Goal: Task Accomplishment & Management: Use online tool/utility

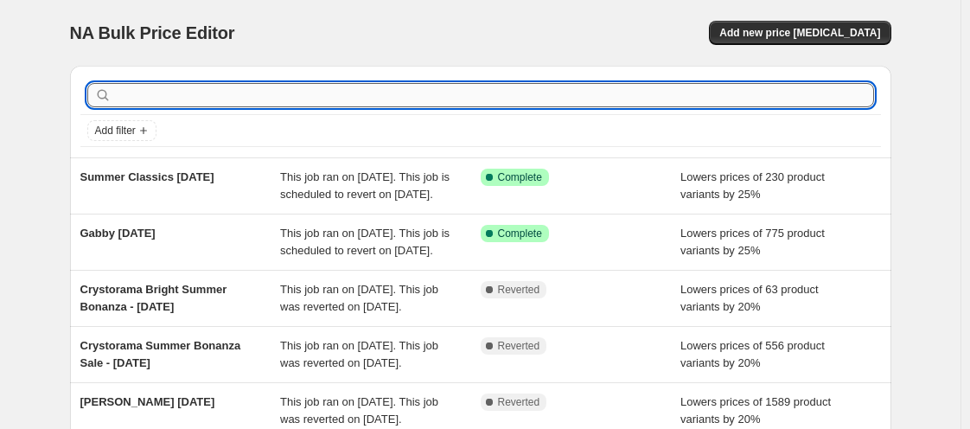
click at [414, 99] on input "text" at bounding box center [494, 95] width 759 height 24
type input "caracole"
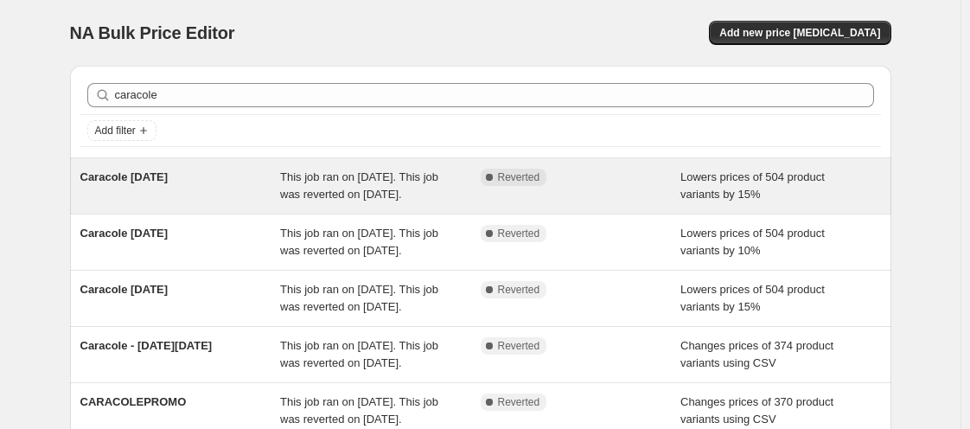
click at [160, 183] on span "Caracole [DATE]" at bounding box center [124, 176] width 88 height 13
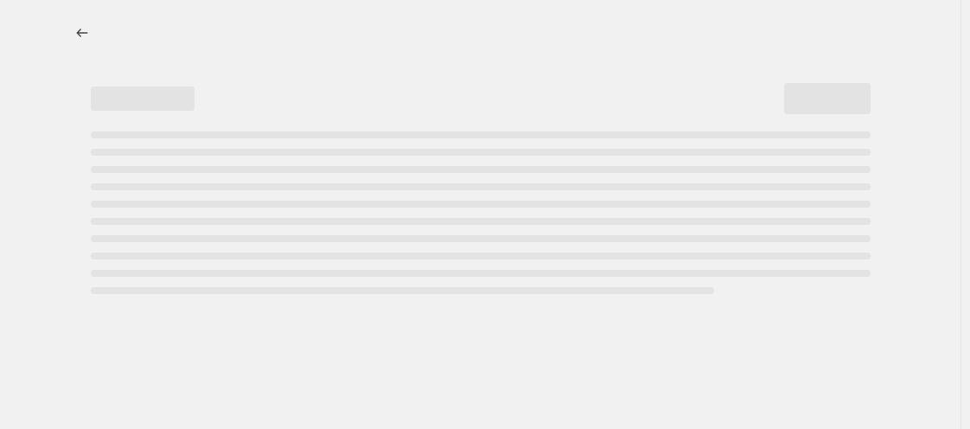
select select "percentage"
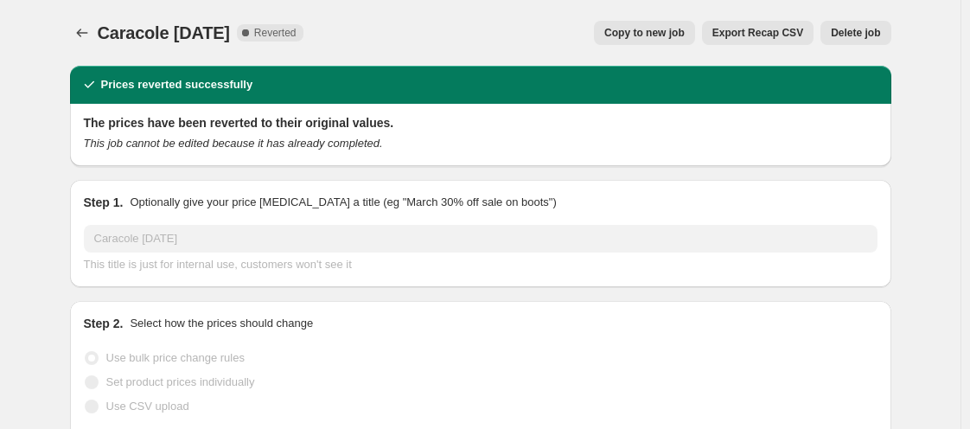
select select "vendor"
select select "tag"
click at [643, 41] on button "Copy to new job" at bounding box center [644, 33] width 101 height 24
select select "percentage"
select select "vendor"
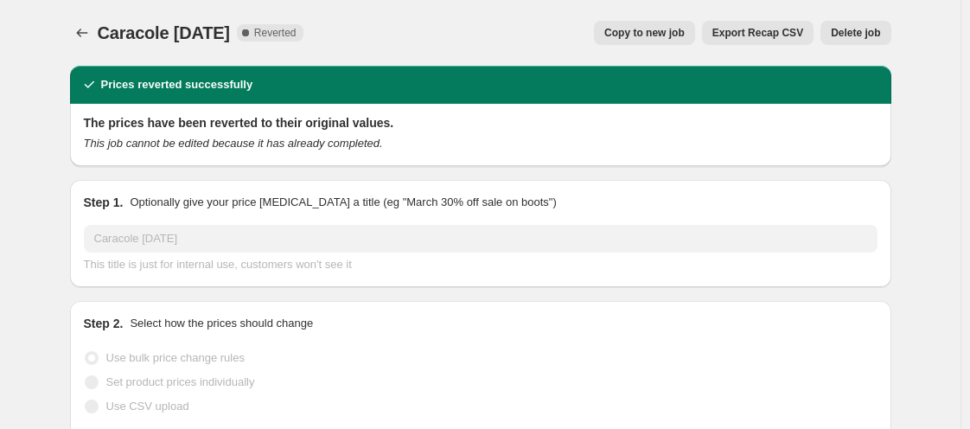
select select "tag"
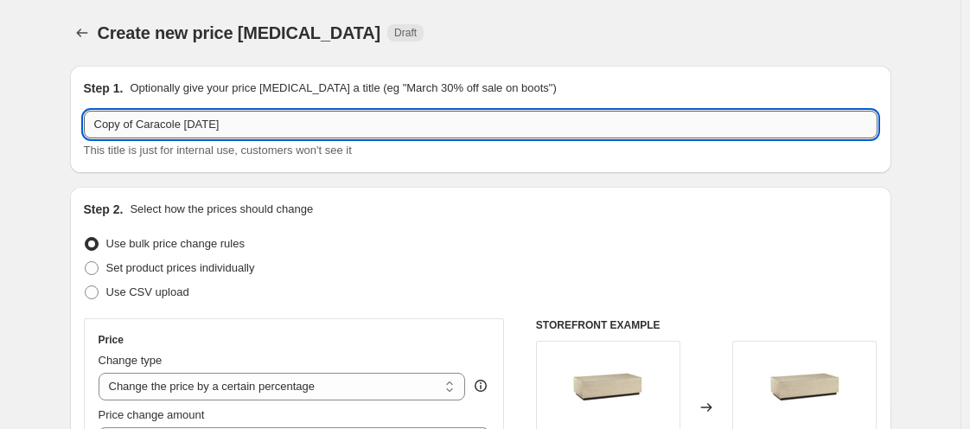
click at [167, 125] on input "Copy of Caracole [DATE]" at bounding box center [481, 125] width 794 height 28
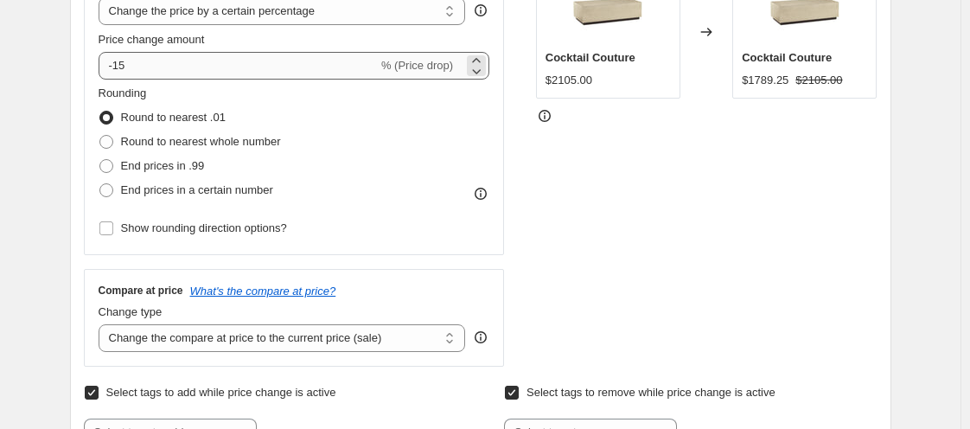
type input "Caracole [DATE]"
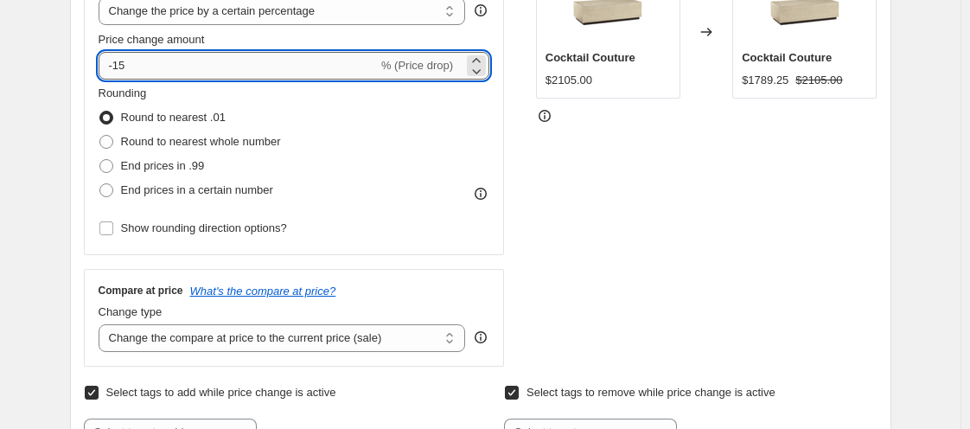
click at [150, 68] on input "-15" at bounding box center [238, 66] width 279 height 28
type input "-1"
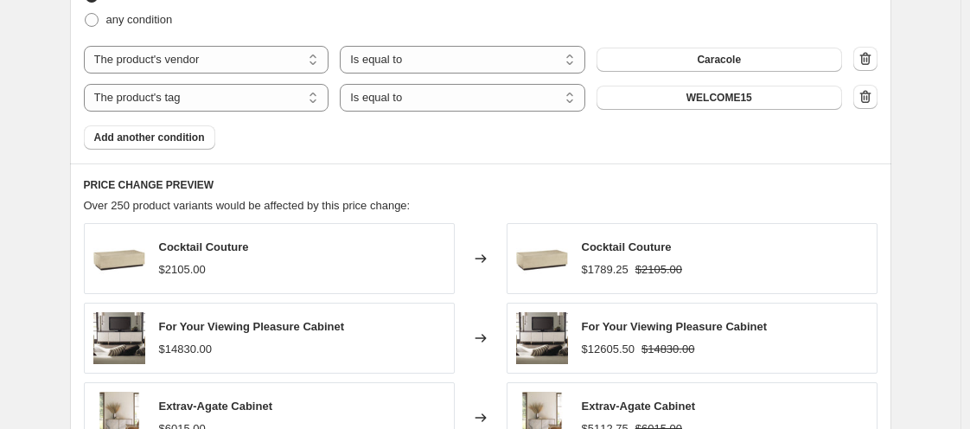
scroll to position [1502, 0]
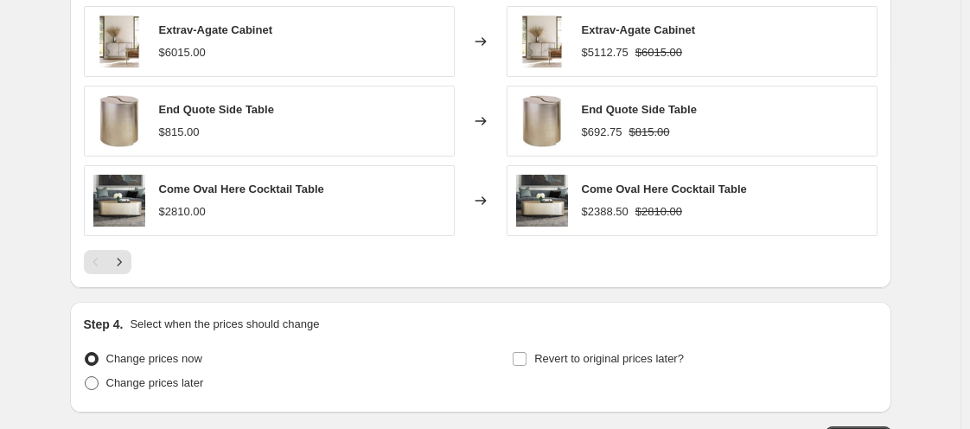
type input "-30"
click at [195, 380] on span "Change prices later" at bounding box center [155, 382] width 98 height 13
click at [86, 377] on input "Change prices later" at bounding box center [85, 376] width 1 height 1
radio input "true"
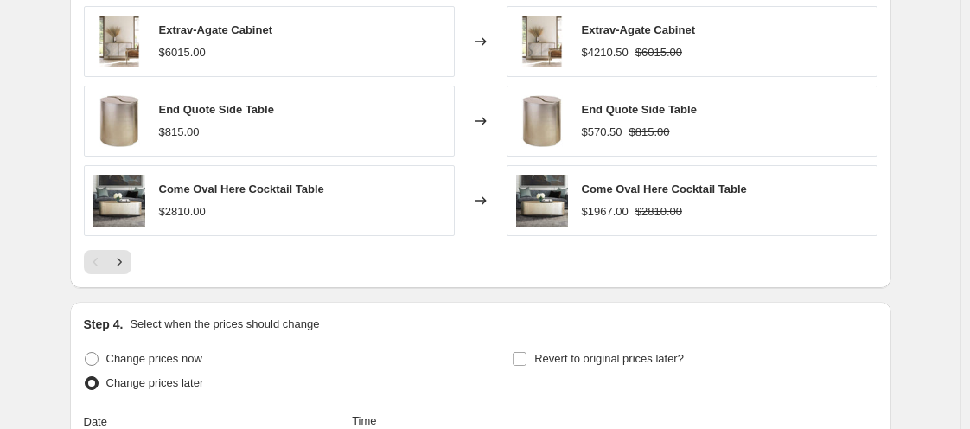
scroll to position [1877, 0]
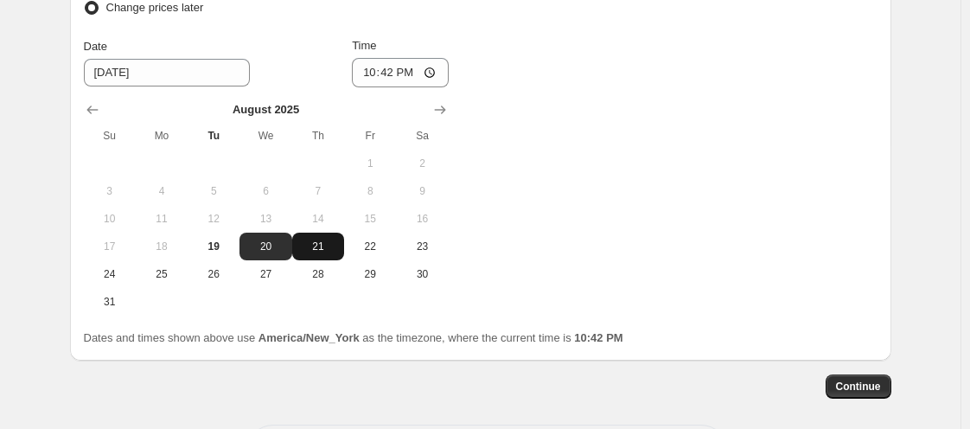
click at [321, 240] on span "21" at bounding box center [318, 247] width 38 height 14
type input "[DATE]"
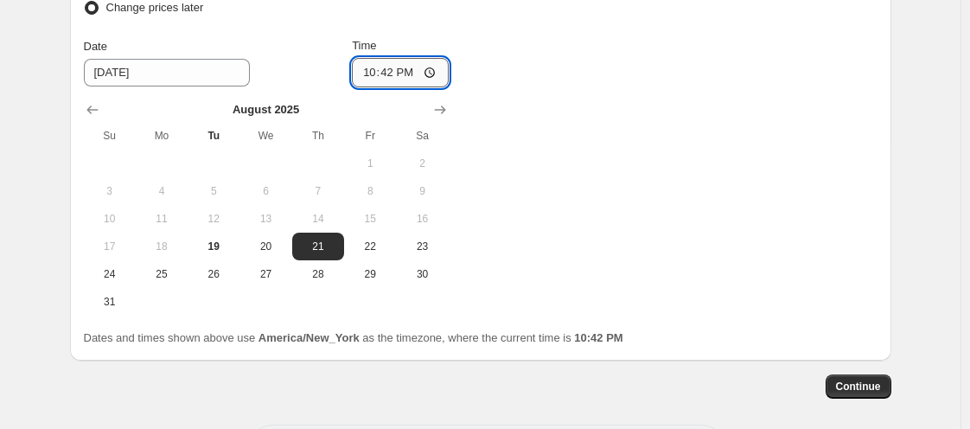
click at [370, 70] on input "22:42" at bounding box center [400, 72] width 97 height 29
type input "00:00"
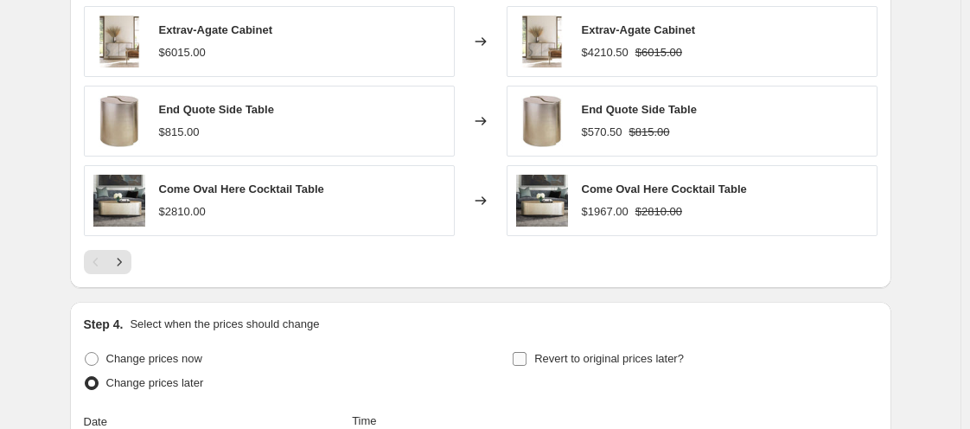
click at [565, 358] on span "Revert to original prices later?" at bounding box center [609, 358] width 150 height 13
click at [527, 358] on input "Revert to original prices later?" at bounding box center [520, 359] width 14 height 14
checkbox input "true"
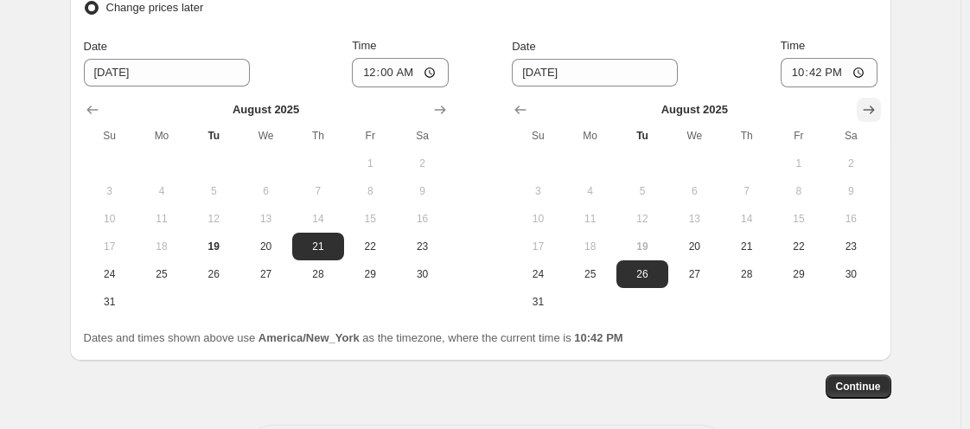
click at [881, 113] on button "Show next month, September 2025" at bounding box center [869, 110] width 24 height 24
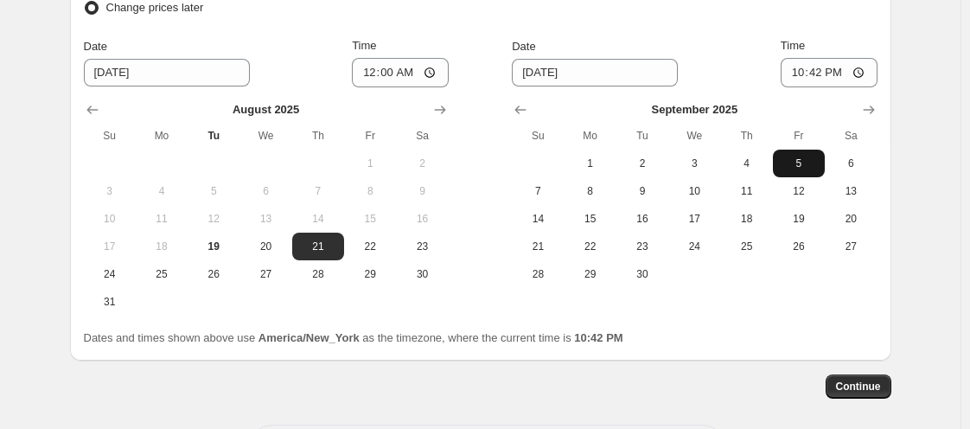
click at [796, 157] on span "5" at bounding box center [799, 164] width 38 height 14
type input "[DATE]"
click at [799, 71] on input "22:42" at bounding box center [829, 72] width 97 height 29
type input "11:00"
click at [861, 380] on span "Continue" at bounding box center [858, 387] width 45 height 14
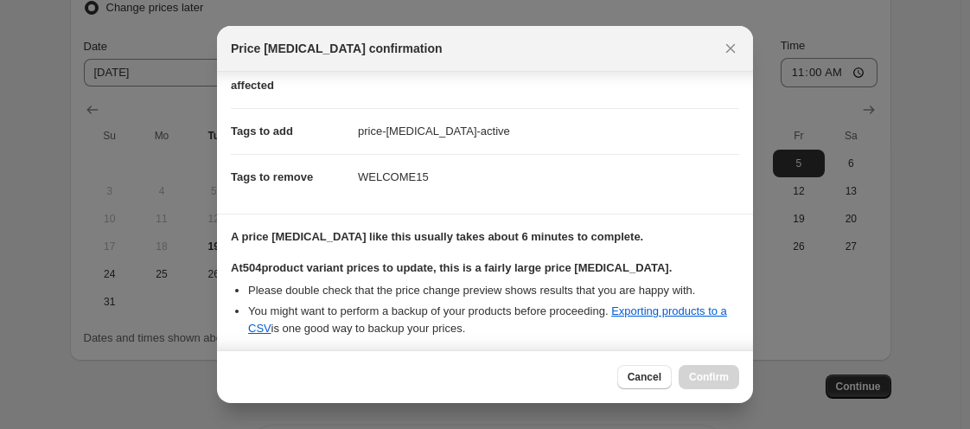
scroll to position [373, 0]
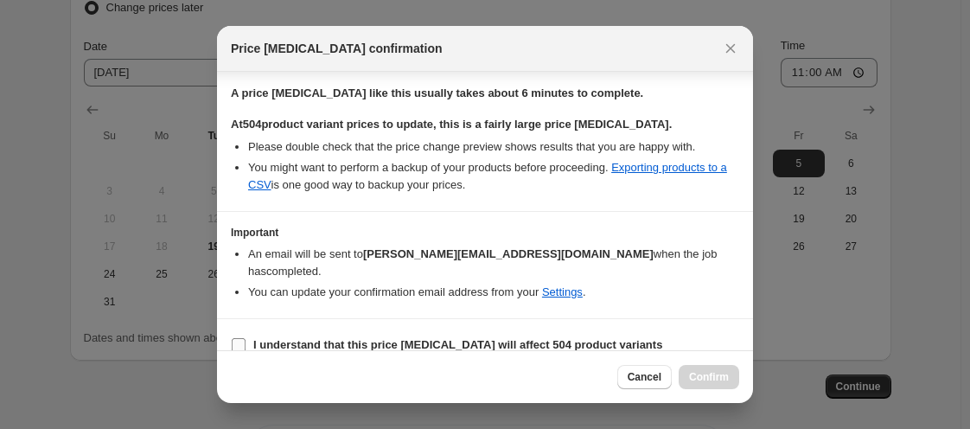
click at [240, 338] on input "I understand that this price [MEDICAL_DATA] will affect 504 product variants" at bounding box center [239, 345] width 14 height 14
checkbox input "true"
click at [715, 374] on span "Confirm" at bounding box center [709, 377] width 40 height 14
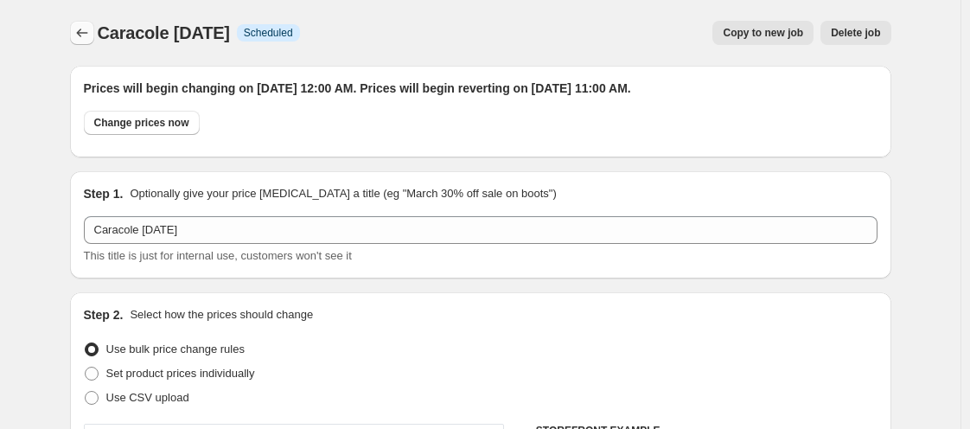
click at [94, 35] on button "Price change jobs" at bounding box center [82, 33] width 24 height 24
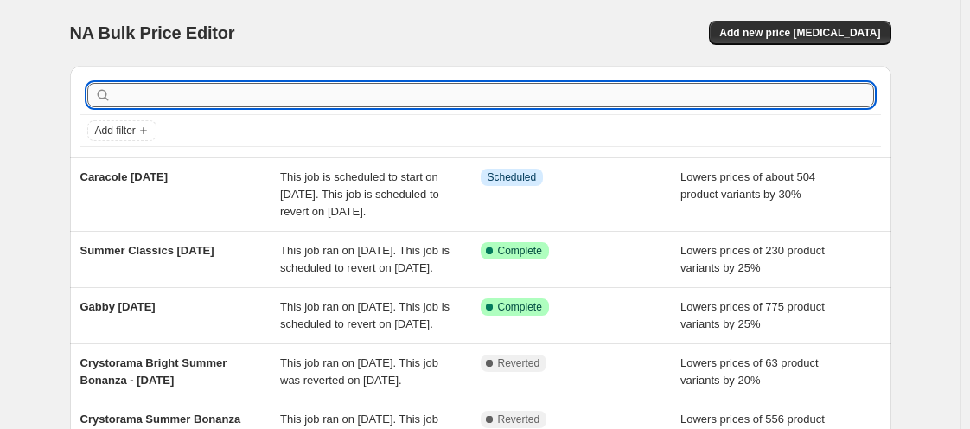
click at [238, 93] on input "text" at bounding box center [494, 95] width 759 height 24
type input "crystorama"
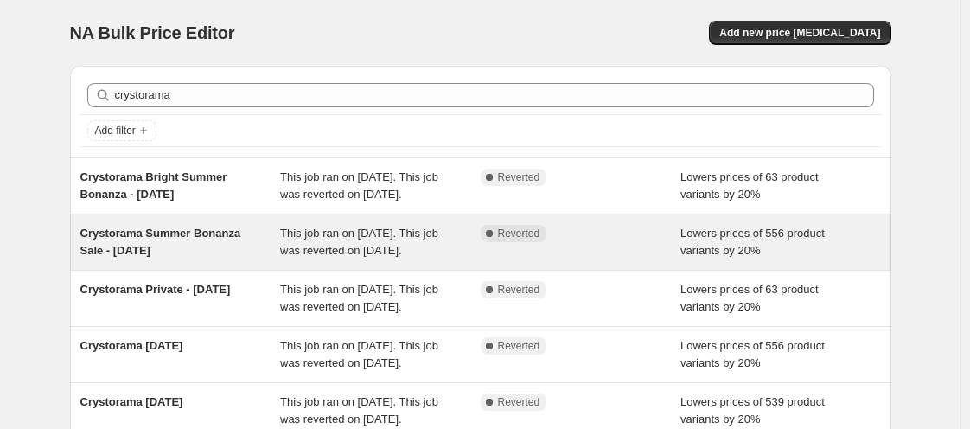
click at [131, 247] on span "Crystorama Summer Bonanza Sale - [DATE]" at bounding box center [160, 242] width 161 height 30
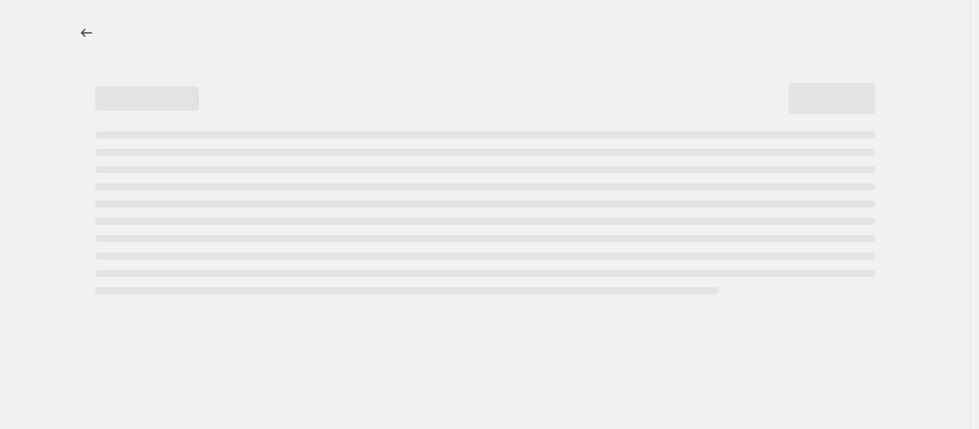
select select "percentage"
select select "vendor"
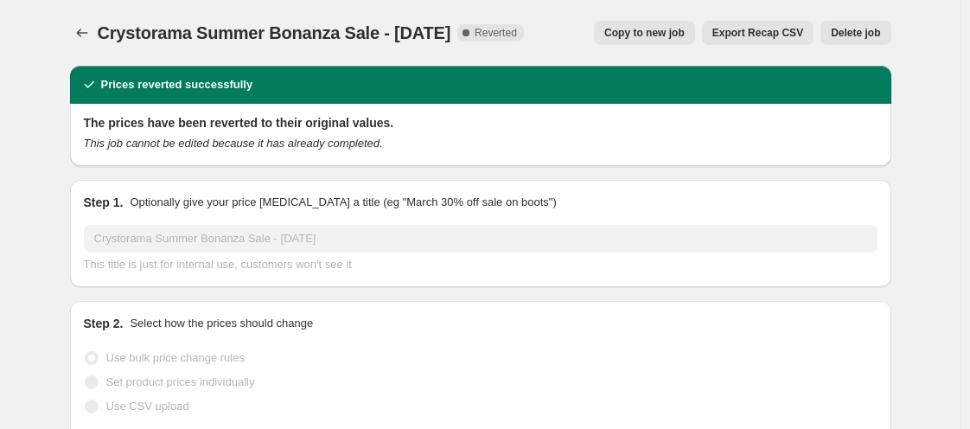
click at [670, 35] on span "Copy to new job" at bounding box center [644, 33] width 80 height 14
select select "percentage"
select select "vendor"
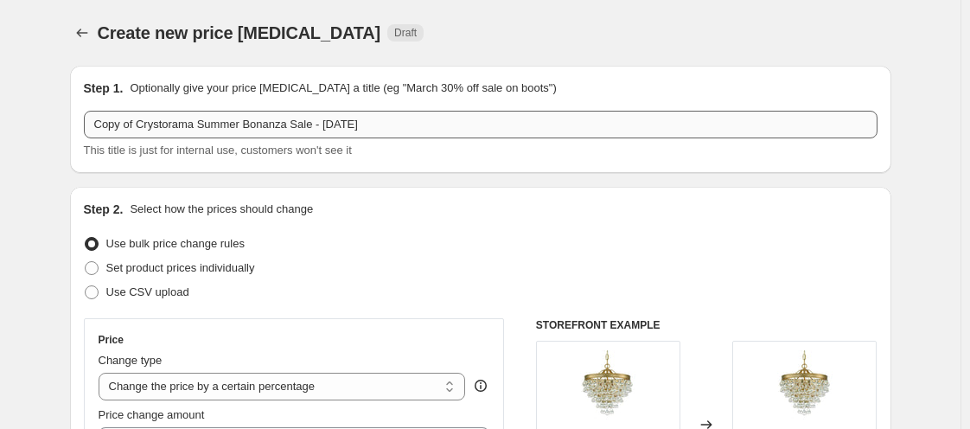
click at [199, 118] on input "Copy of Crystorama Summer Bonanza Sale - [DATE]" at bounding box center [481, 125] width 794 height 28
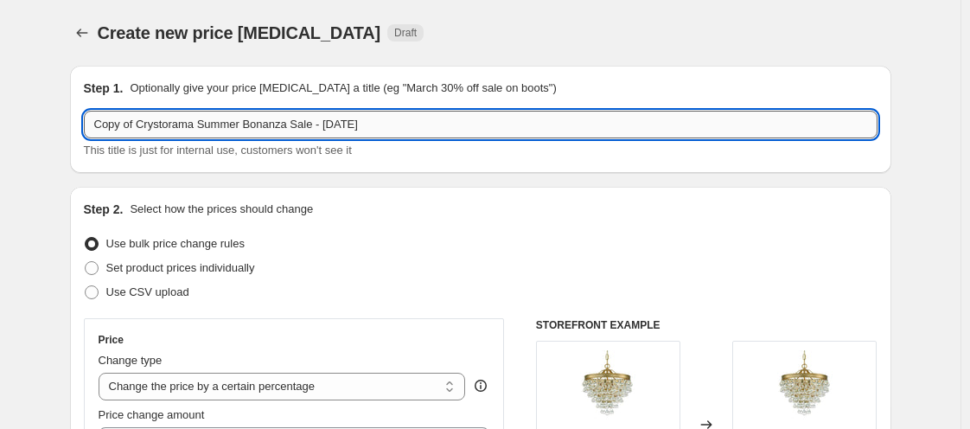
click at [192, 129] on input "Copy of Crystorama Summer Bonanza Sale - [DATE]" at bounding box center [481, 125] width 794 height 28
type input "Crystorama [DATE]"
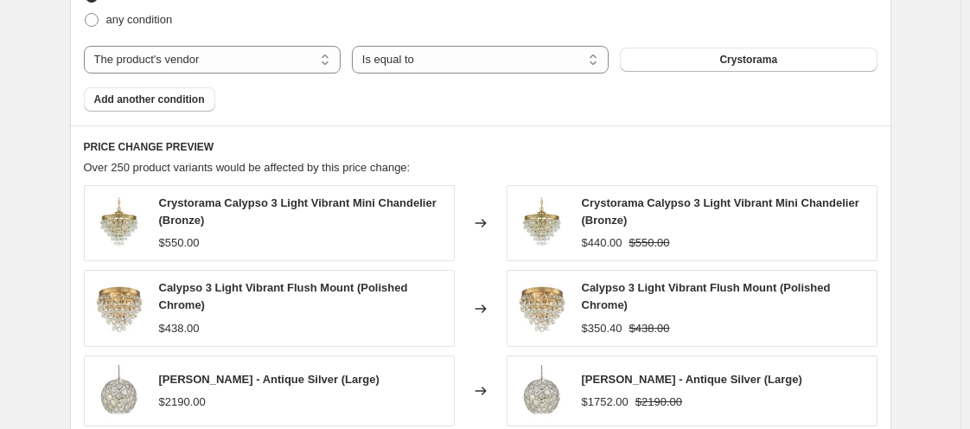
scroll to position [1502, 0]
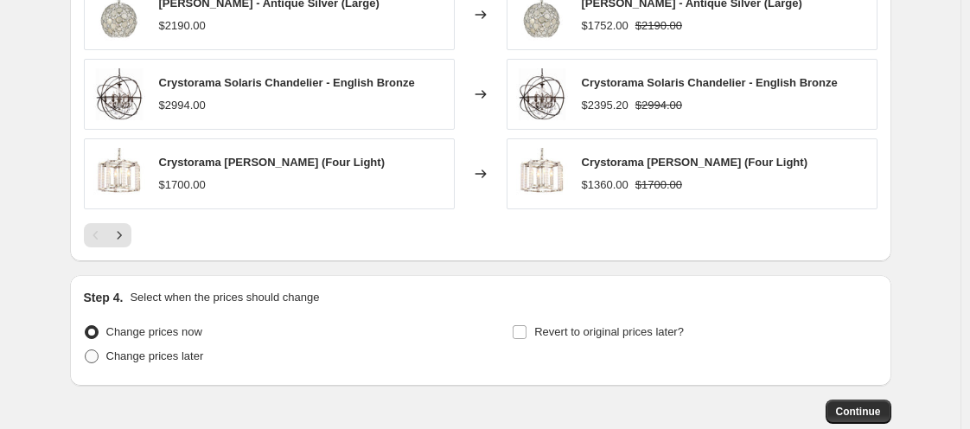
click at [118, 354] on span "Change prices later" at bounding box center [155, 355] width 98 height 13
click at [86, 350] on input "Change prices later" at bounding box center [85, 349] width 1 height 1
radio input "true"
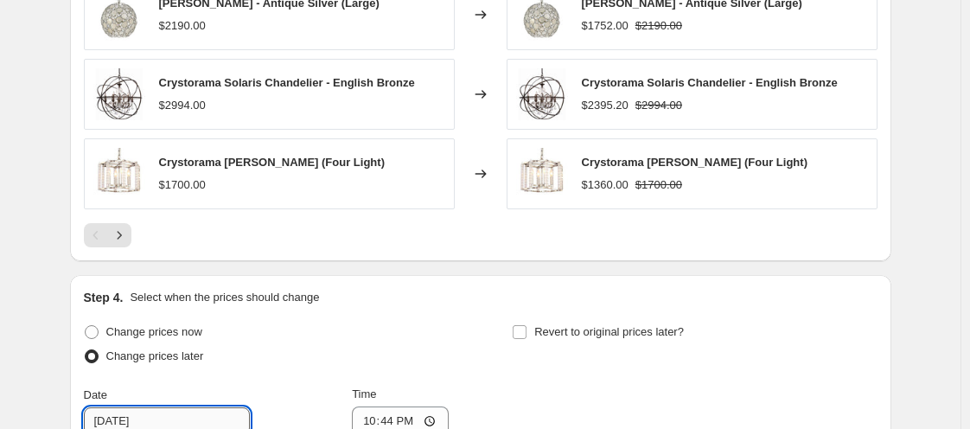
click at [133, 407] on input "[DATE]" at bounding box center [167, 421] width 166 height 28
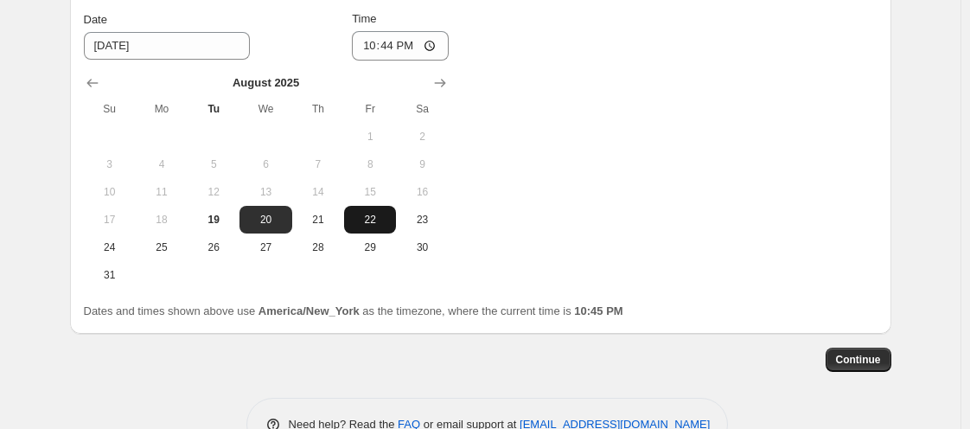
click at [372, 225] on tbody "1 2 3 4 5 6 7 8 9 10 11 12 13 14 15 16 17 18 19 20 21 22 23 24 25 26 27 28 29 3…" at bounding box center [266, 206] width 365 height 166
click at [372, 225] on button "22" at bounding box center [370, 220] width 52 height 28
type input "[DATE]"
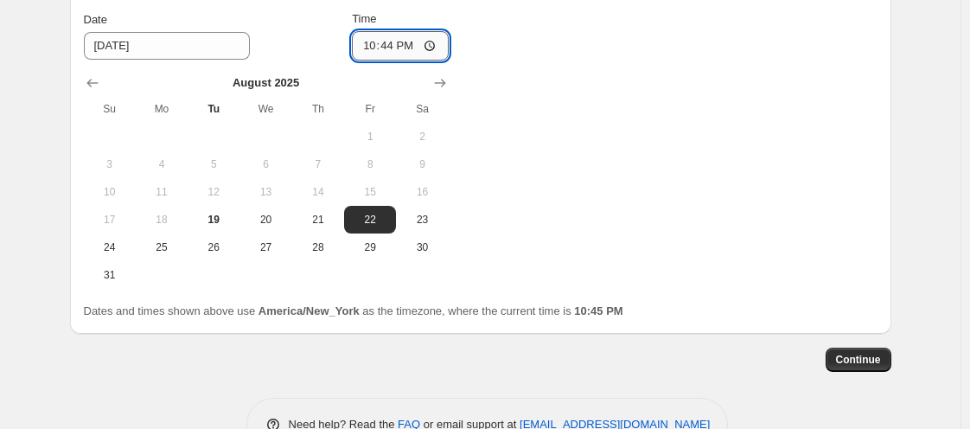
click at [372, 42] on input "22:44" at bounding box center [400, 45] width 97 height 29
type input "11:00"
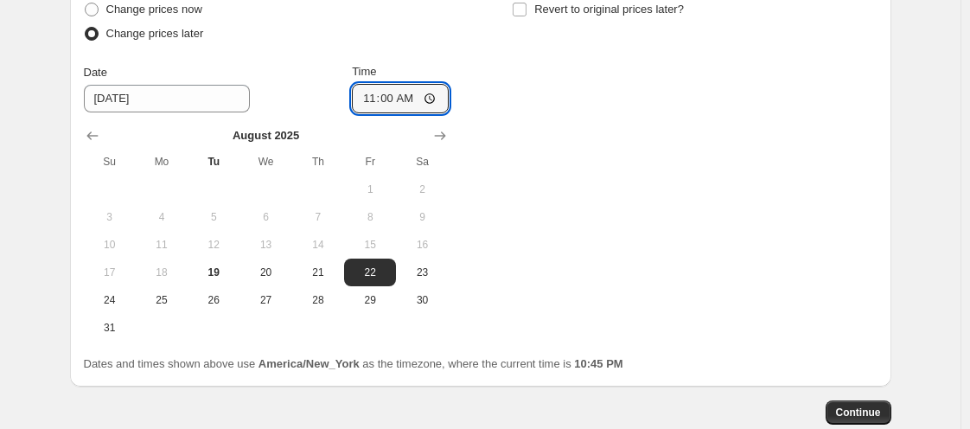
scroll to position [1808, 0]
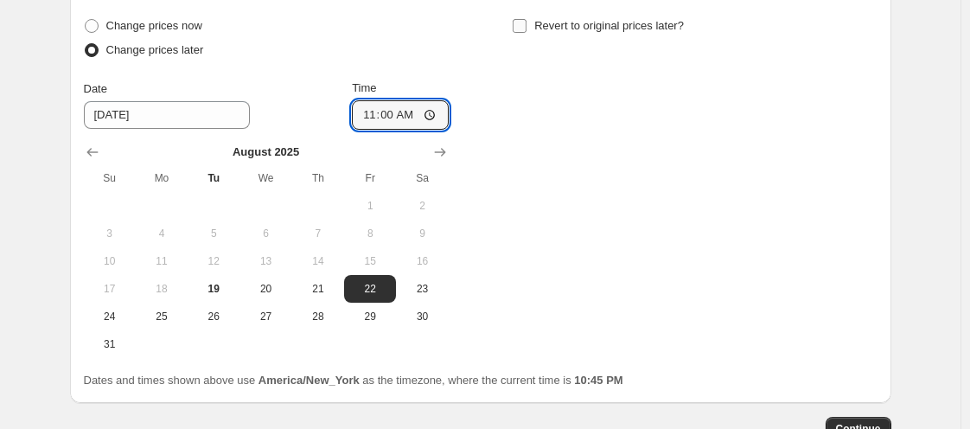
click at [527, 19] on input "Revert to original prices later?" at bounding box center [520, 26] width 14 height 14
checkbox input "true"
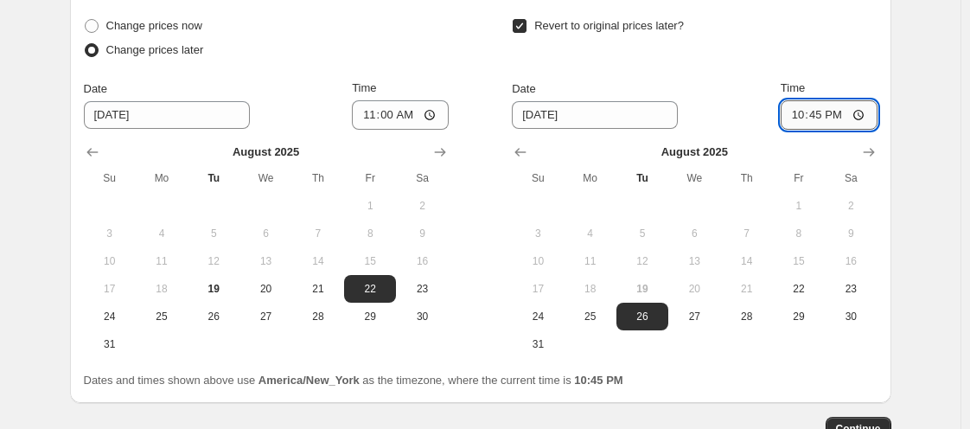
click at [802, 110] on input "22:45" at bounding box center [829, 114] width 97 height 29
type input "21:02"
click at [866, 157] on button "Show next month, September 2025" at bounding box center [869, 152] width 24 height 24
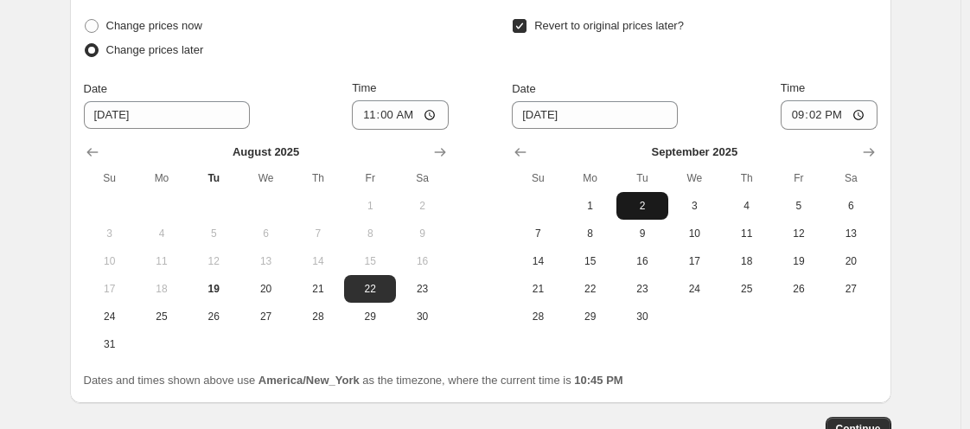
click at [656, 207] on span "2" at bounding box center [642, 206] width 38 height 14
click at [693, 202] on span "3" at bounding box center [694, 206] width 38 height 14
type input "[DATE]"
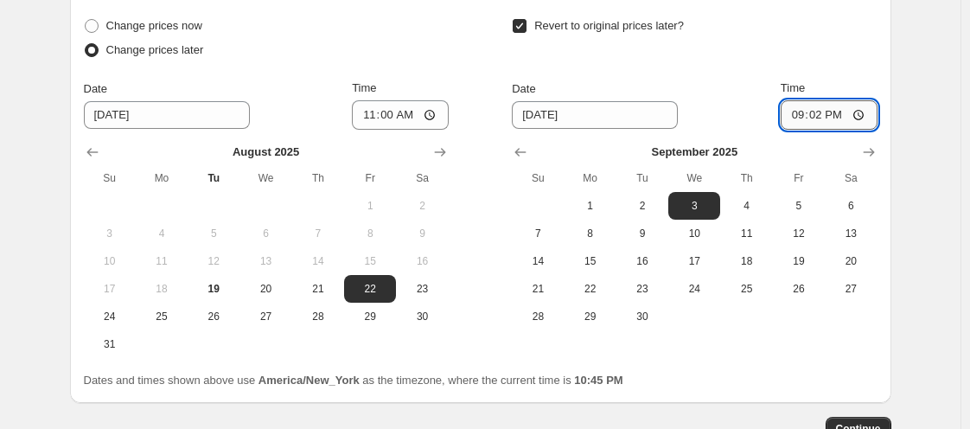
click at [808, 107] on input "21:02" at bounding box center [829, 114] width 97 height 29
type input "11:00"
click at [878, 417] on button "Continue" at bounding box center [859, 429] width 66 height 24
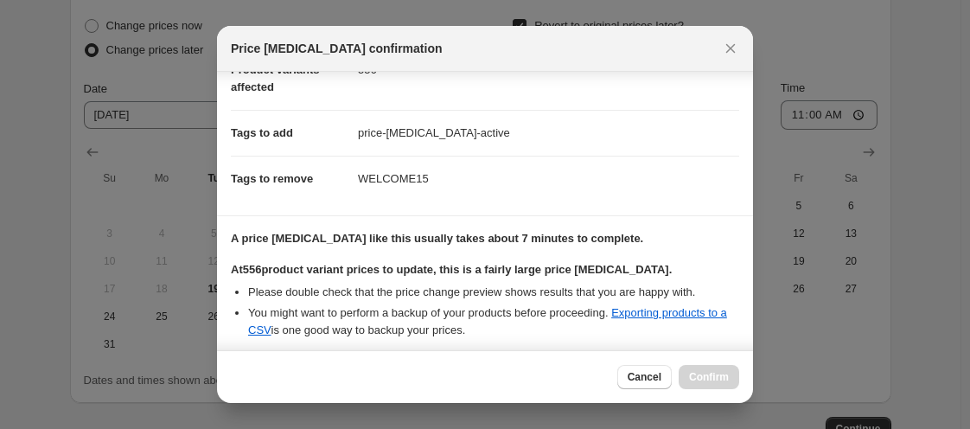
scroll to position [373, 0]
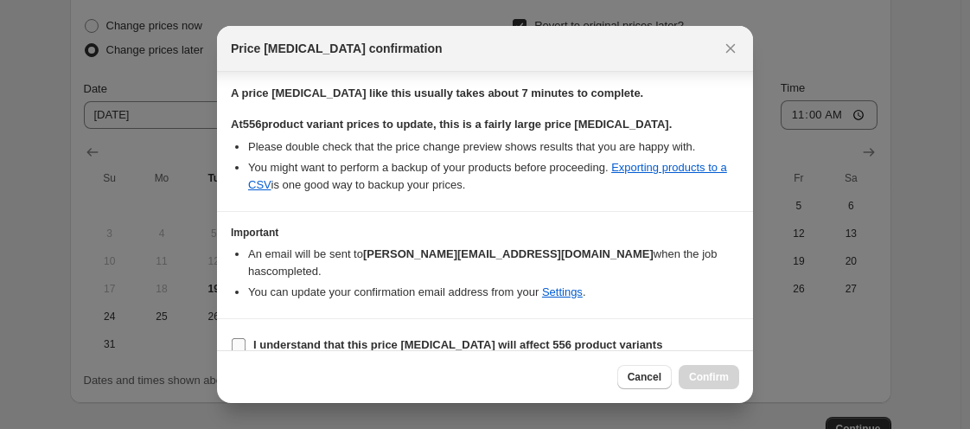
click at [236, 338] on input "I understand that this price [MEDICAL_DATA] will affect 556 product variants" at bounding box center [239, 345] width 14 height 14
checkbox input "true"
click at [696, 374] on span "Confirm" at bounding box center [709, 377] width 40 height 14
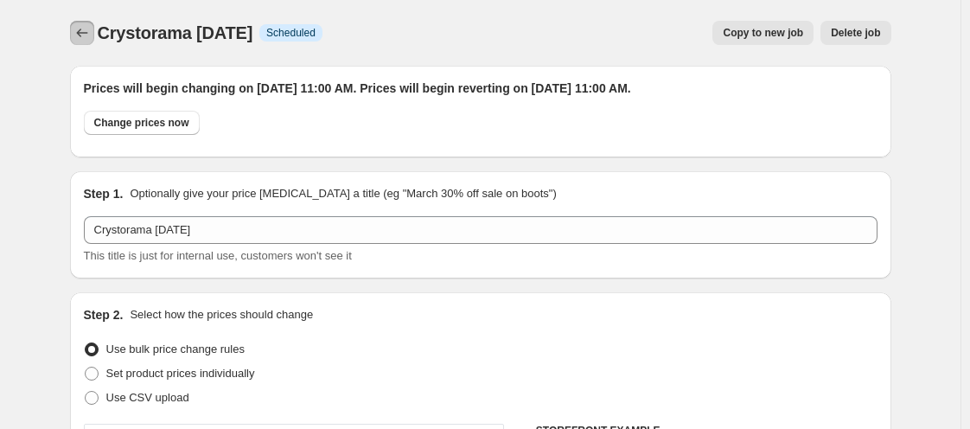
click at [91, 28] on icon "Price change jobs" at bounding box center [81, 32] width 17 height 17
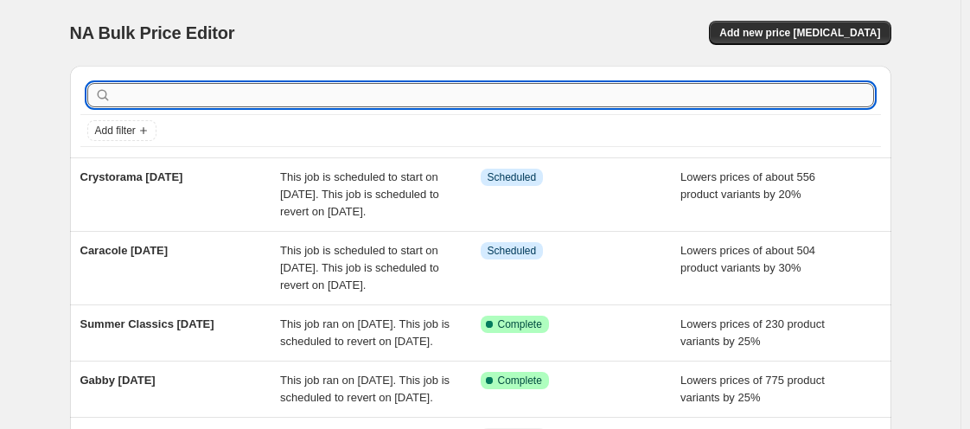
click at [220, 93] on input "text" at bounding box center [494, 95] width 759 height 24
type input "crysto"
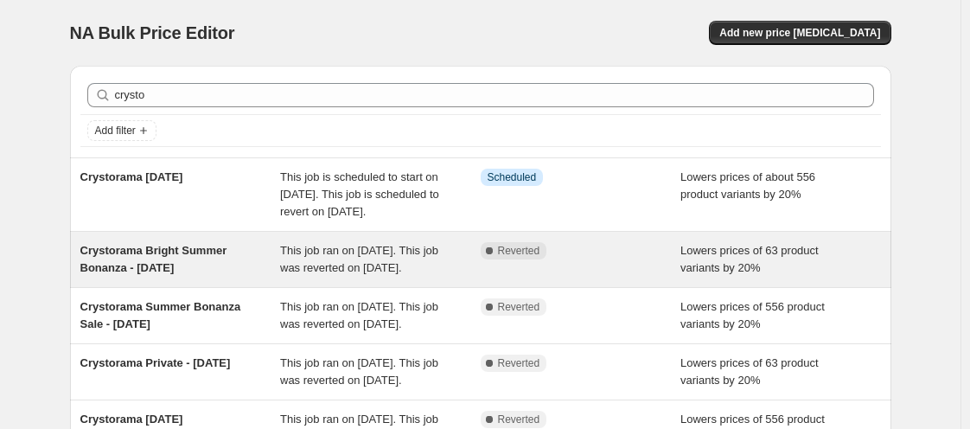
click at [160, 274] on span "Crystorama Bright Summer Bonanza - [DATE]" at bounding box center [153, 259] width 147 height 30
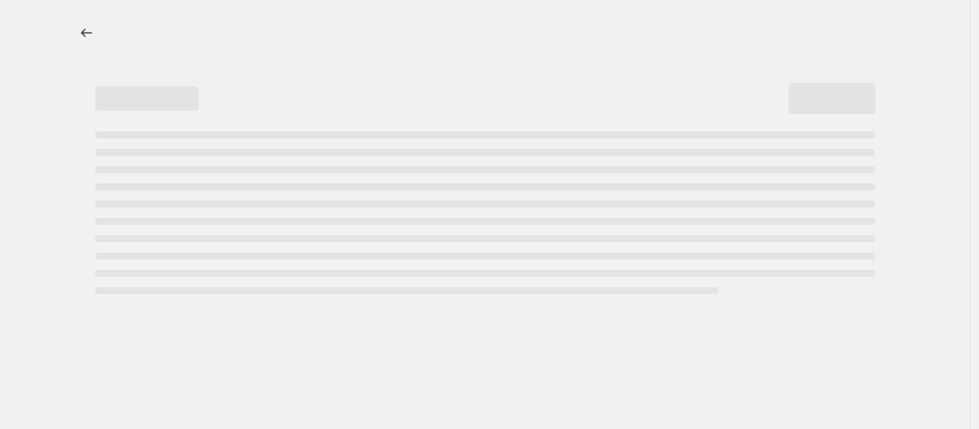
select select "percentage"
select select "vendor"
select select "tag"
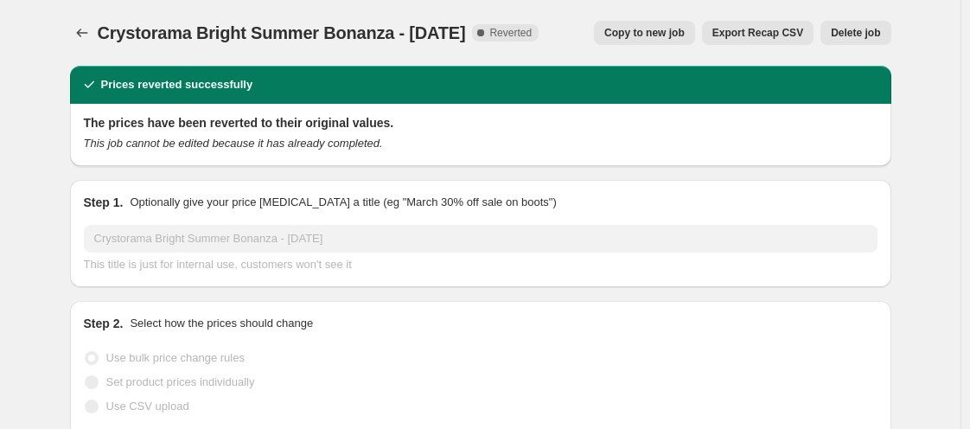
click at [680, 26] on span "Copy to new job" at bounding box center [644, 33] width 80 height 14
select select "percentage"
select select "vendor"
select select "tag"
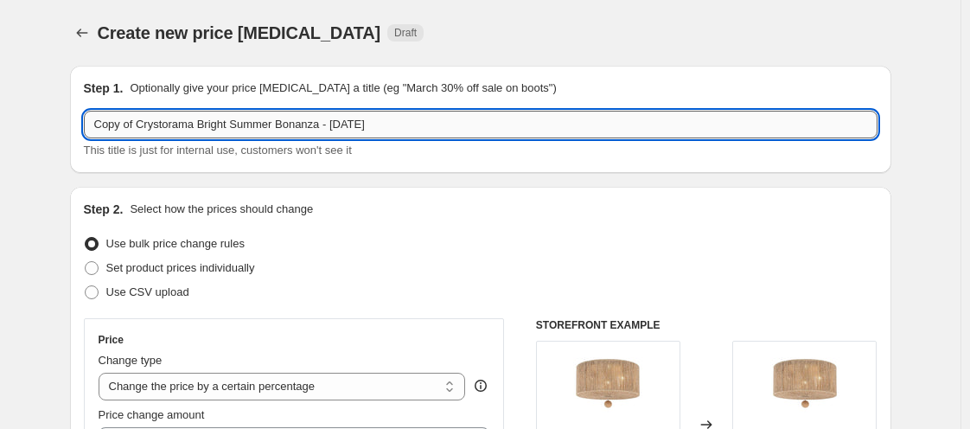
click at [140, 121] on input "Copy of Crystorama Bright Summer Bonanza - [DATE]" at bounding box center [481, 125] width 794 height 28
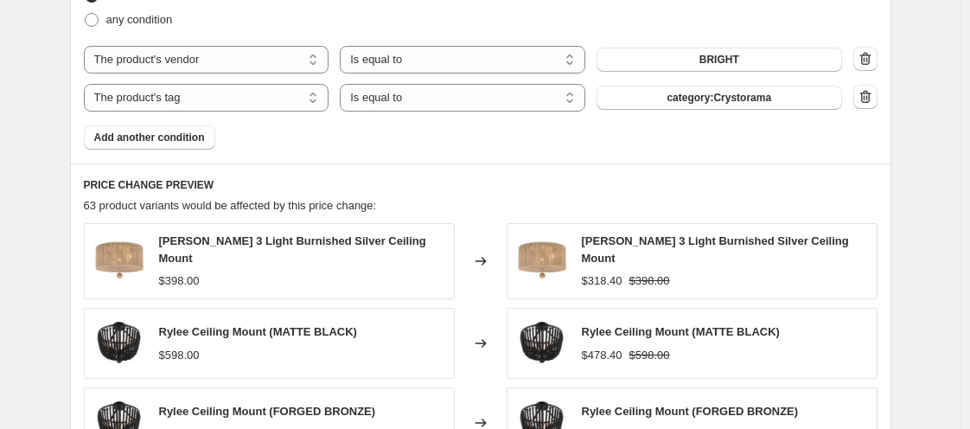
scroll to position [1502, 0]
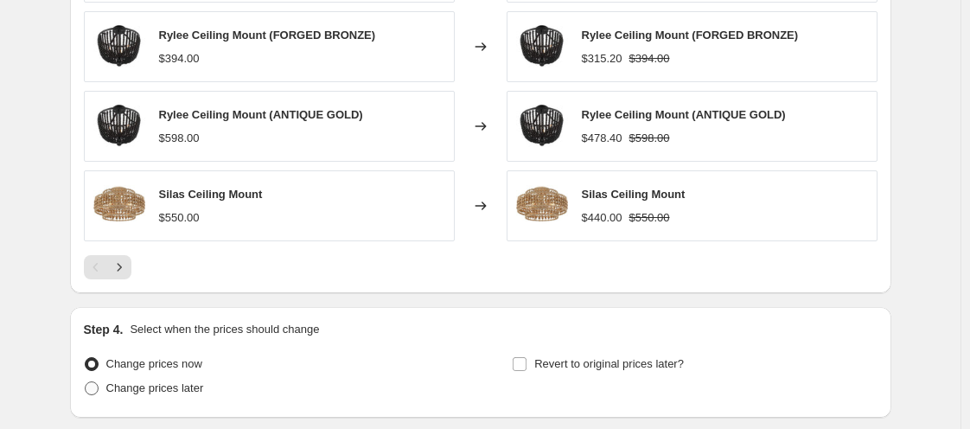
type input "Crystorama Bright [DATE]"
click at [164, 381] on span "Change prices later" at bounding box center [155, 387] width 98 height 13
click at [86, 381] on input "Change prices later" at bounding box center [85, 381] width 1 height 1
radio input "true"
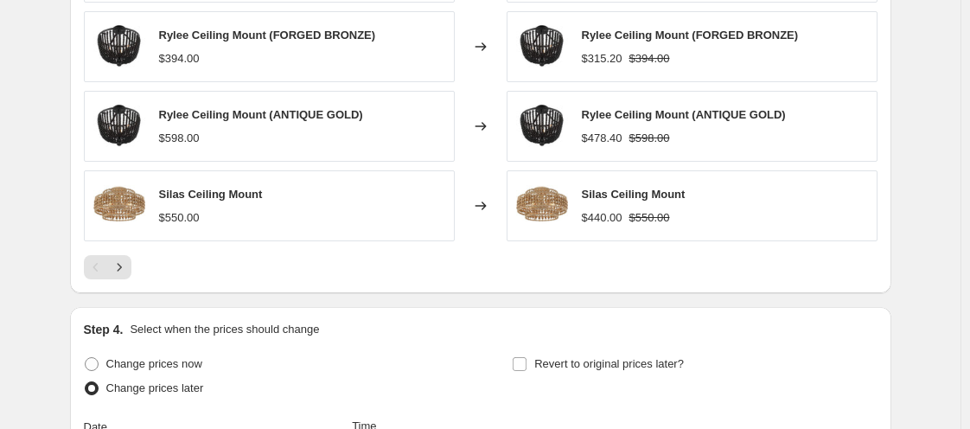
scroll to position [1877, 0]
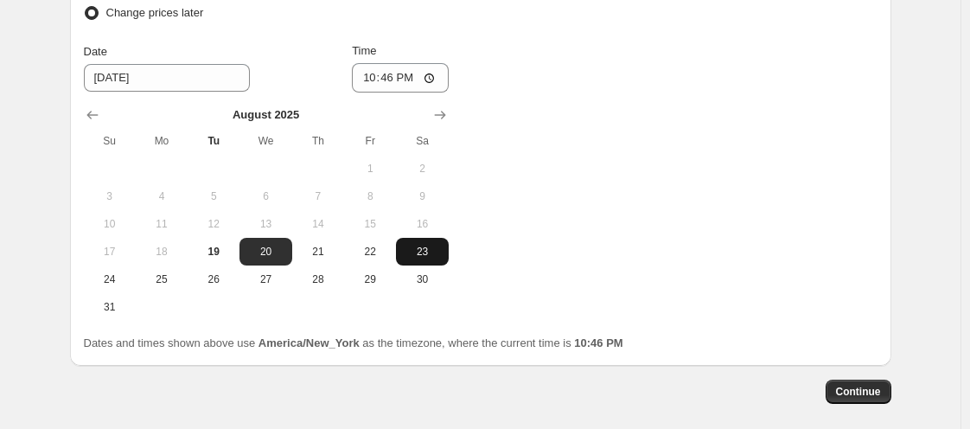
click at [414, 247] on span "23" at bounding box center [422, 252] width 38 height 14
type input "[DATE]"
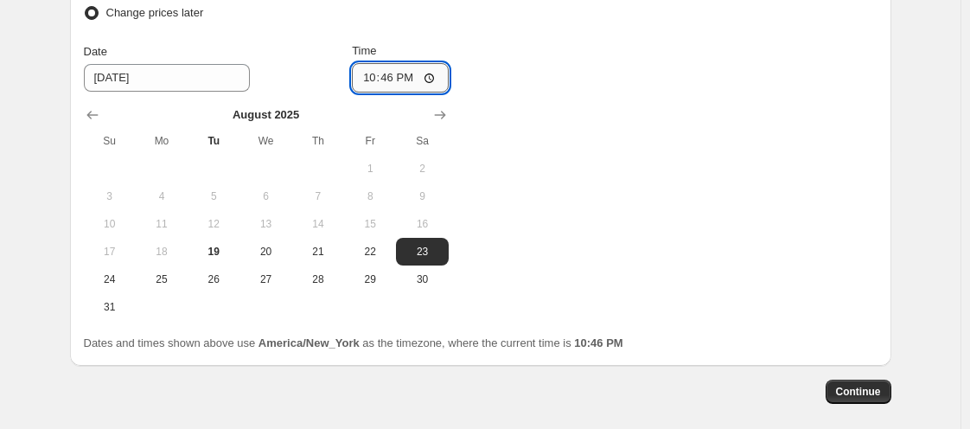
click at [368, 70] on input "22:46" at bounding box center [400, 77] width 97 height 29
type input "00:00"
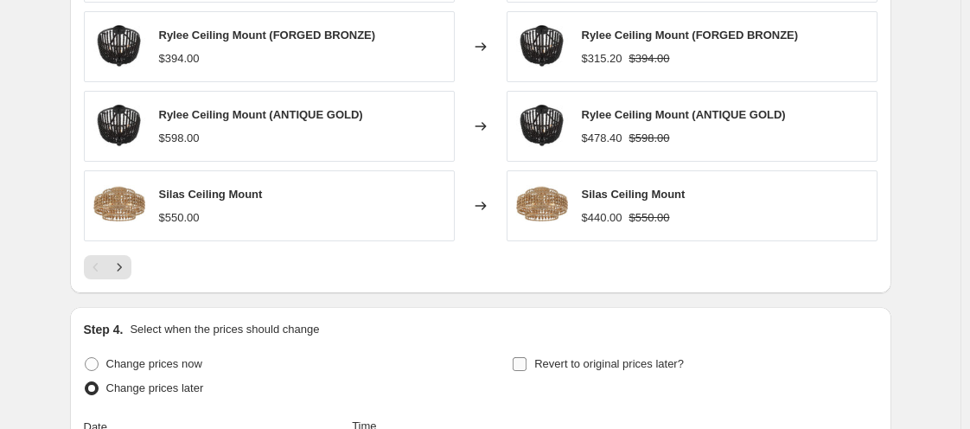
click at [631, 357] on span "Revert to original prices later?" at bounding box center [609, 363] width 150 height 13
click at [527, 357] on input "Revert to original prices later?" at bounding box center [520, 364] width 14 height 14
checkbox input "true"
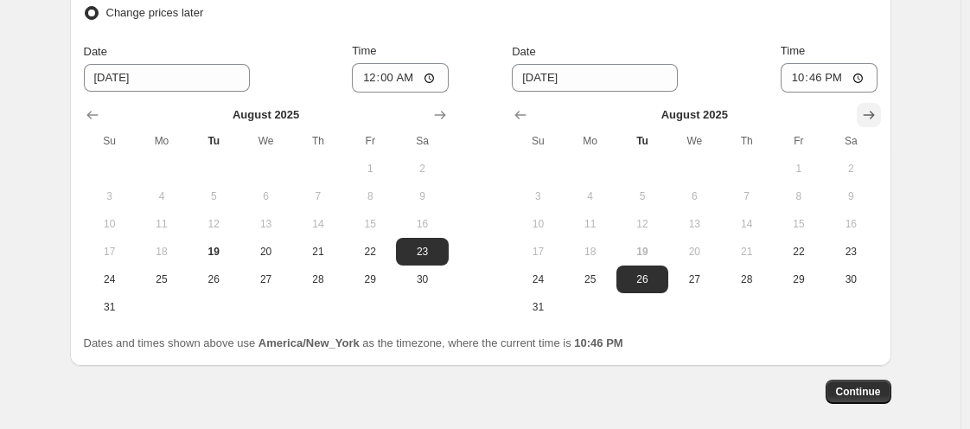
click at [872, 110] on icon "Show next month, September 2025" at bounding box center [868, 114] width 17 height 17
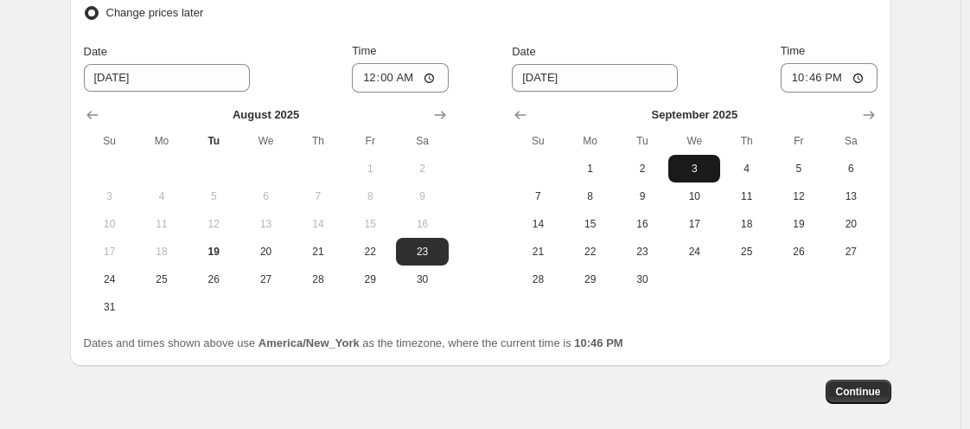
click at [693, 169] on button "3" at bounding box center [694, 169] width 52 height 28
type input "[DATE]"
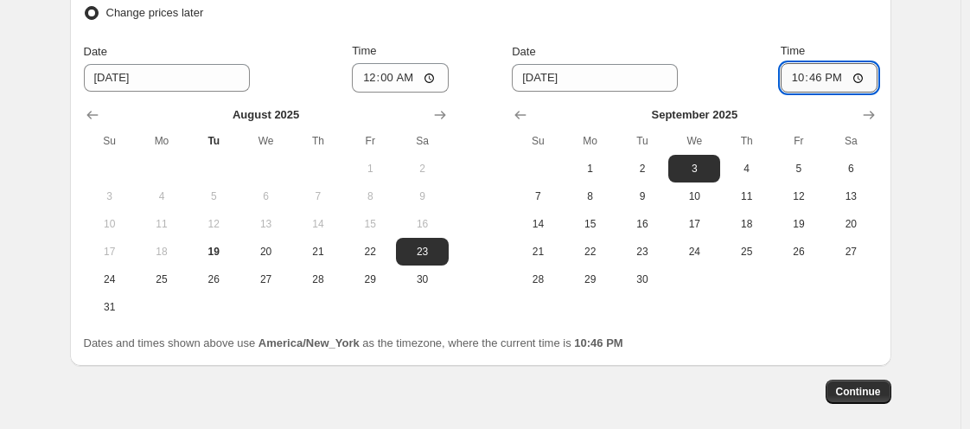
click at [806, 64] on input "22:46" at bounding box center [829, 77] width 97 height 29
type input "11:00"
click at [874, 390] on button "Continue" at bounding box center [859, 392] width 66 height 24
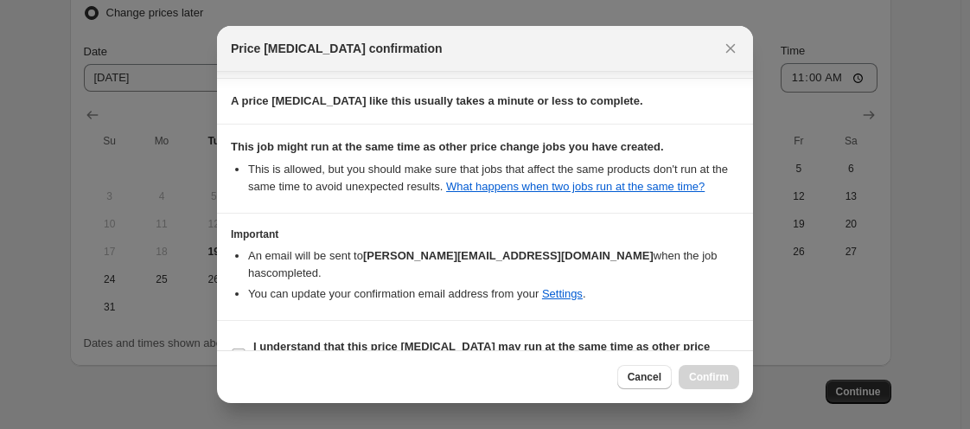
scroll to position [384, 0]
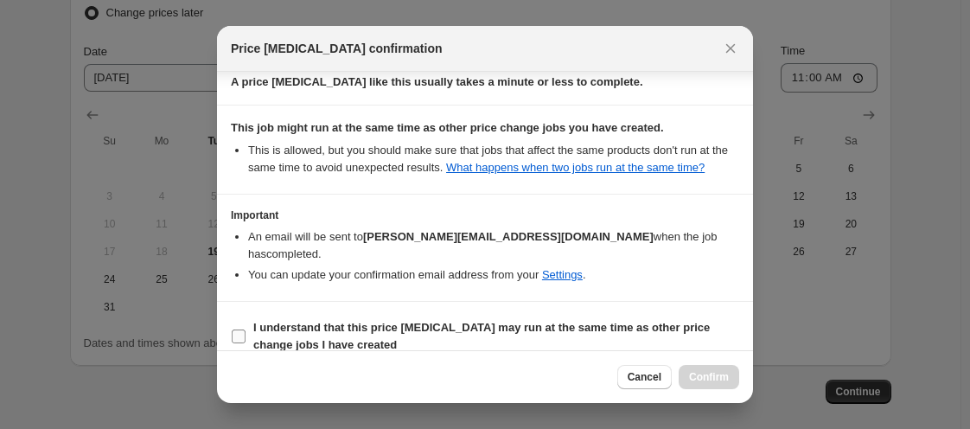
click at [240, 329] on input "I understand that this price [MEDICAL_DATA] may run at the same time as other p…" at bounding box center [239, 336] width 14 height 14
checkbox input "true"
click at [693, 369] on button "Confirm" at bounding box center [709, 377] width 61 height 24
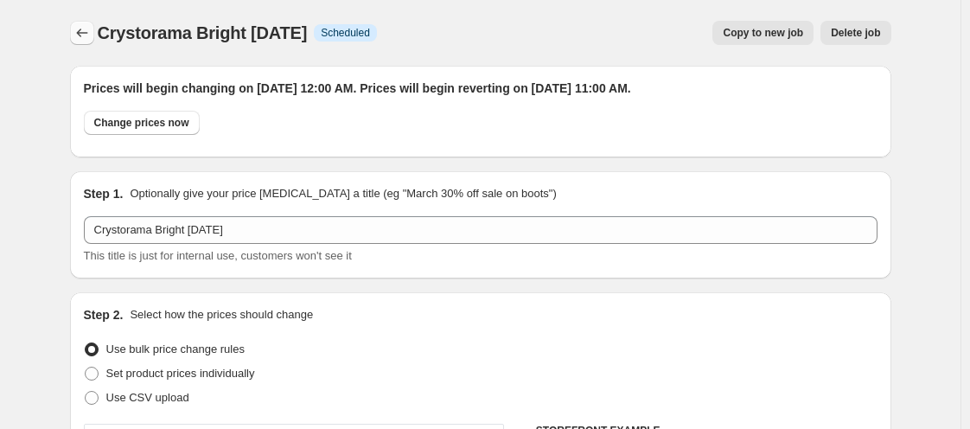
click at [91, 28] on icon "Price change jobs" at bounding box center [81, 32] width 17 height 17
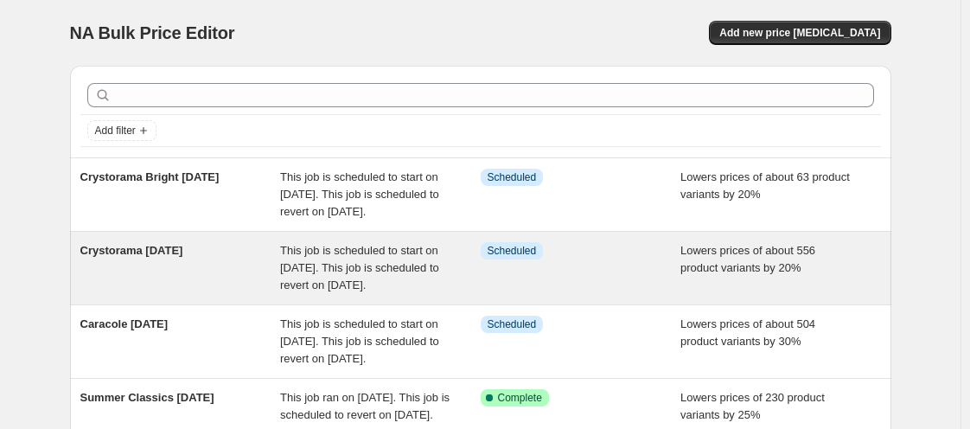
click at [391, 278] on span "This job is scheduled to start on [DATE]. This job is scheduled to revert on [D…" at bounding box center [359, 268] width 159 height 48
select select "percentage"
select select "vendor"
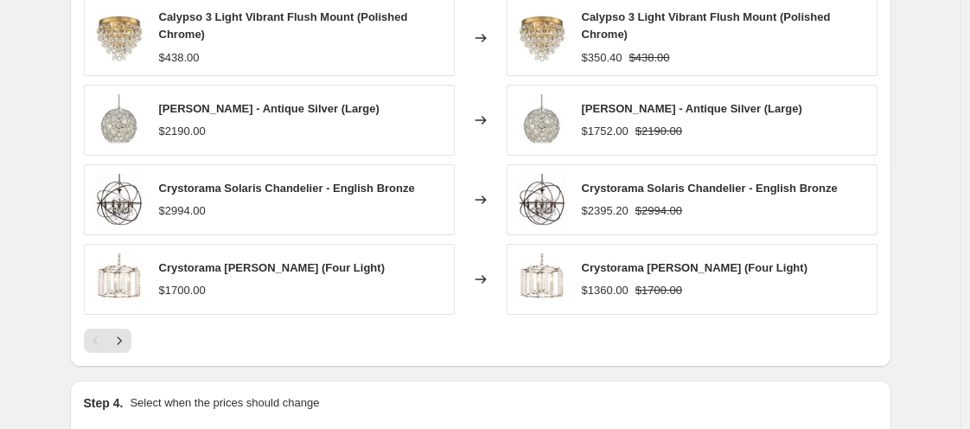
scroll to position [1877, 0]
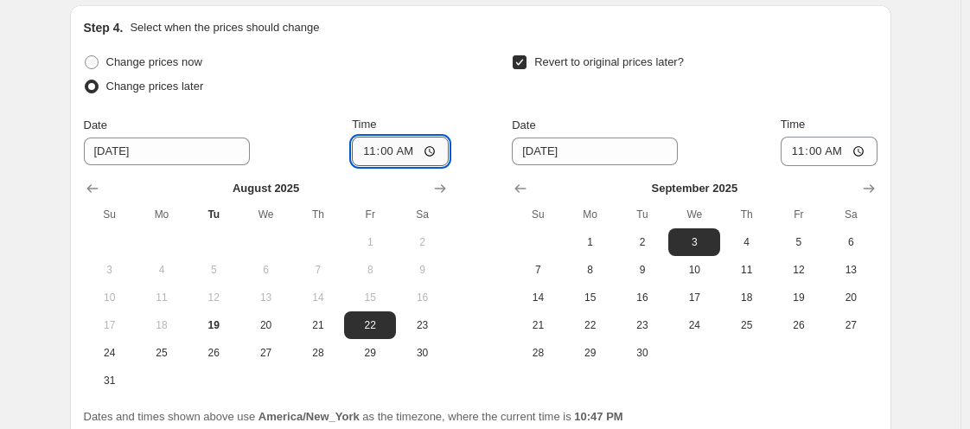
click at [368, 148] on input "11:00" at bounding box center [400, 151] width 97 height 29
type input "00:00"
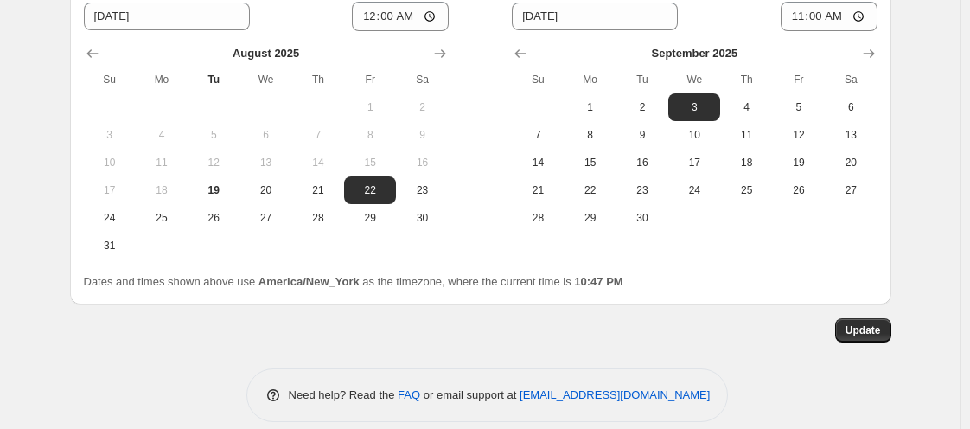
scroll to position [2027, 0]
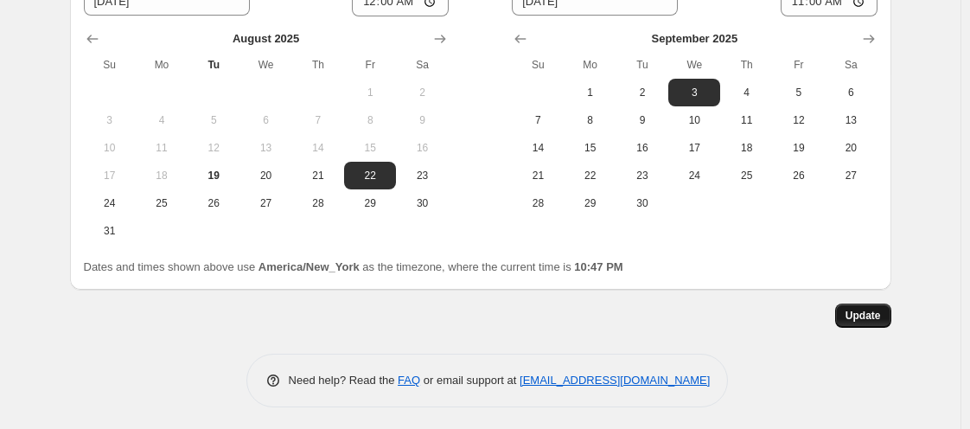
click at [861, 311] on span "Update" at bounding box center [863, 316] width 35 height 14
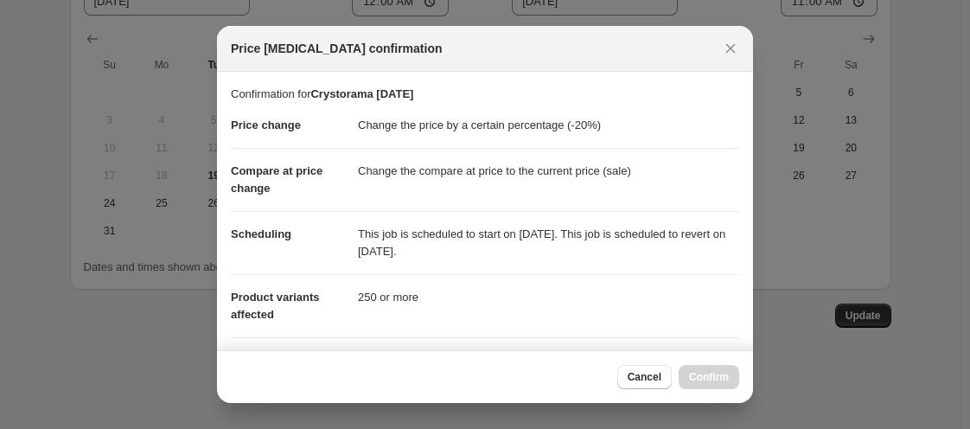
scroll to position [229, 0]
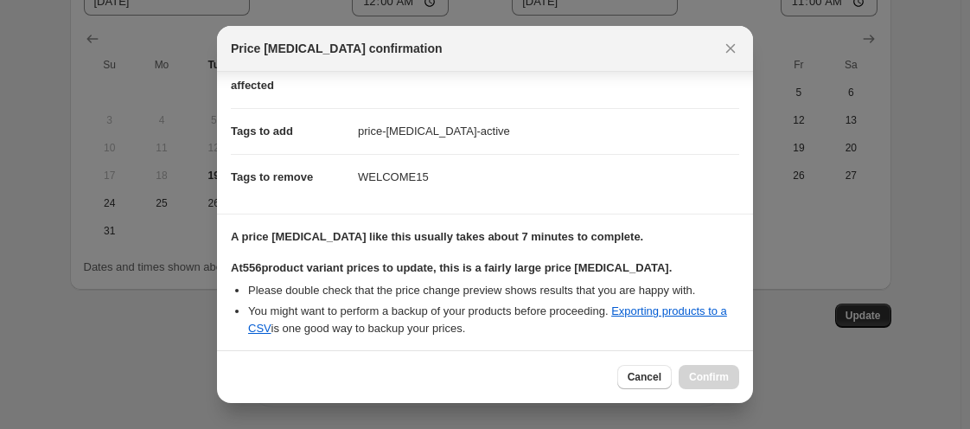
click at [285, 321] on div "Confirmation for Crystorama [DATE] Price change Change the price by a certain p…" at bounding box center [485, 211] width 536 height 278
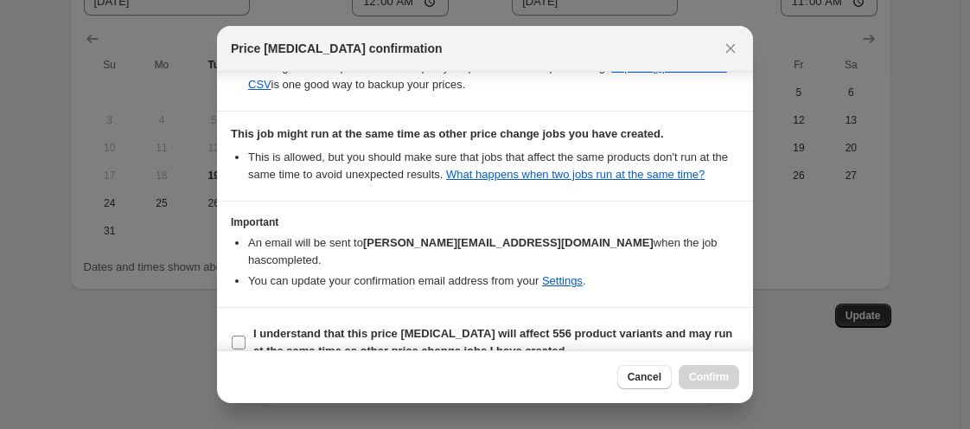
click at [239, 335] on input "I understand that this price [MEDICAL_DATA] will affect 556 product variants an…" at bounding box center [239, 342] width 14 height 14
checkbox input "true"
click at [692, 374] on span "Confirm" at bounding box center [709, 377] width 40 height 14
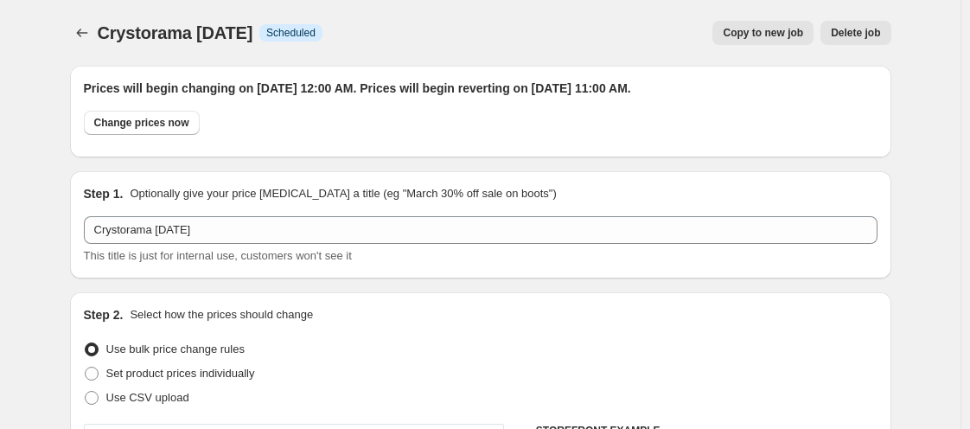
scroll to position [2027, 0]
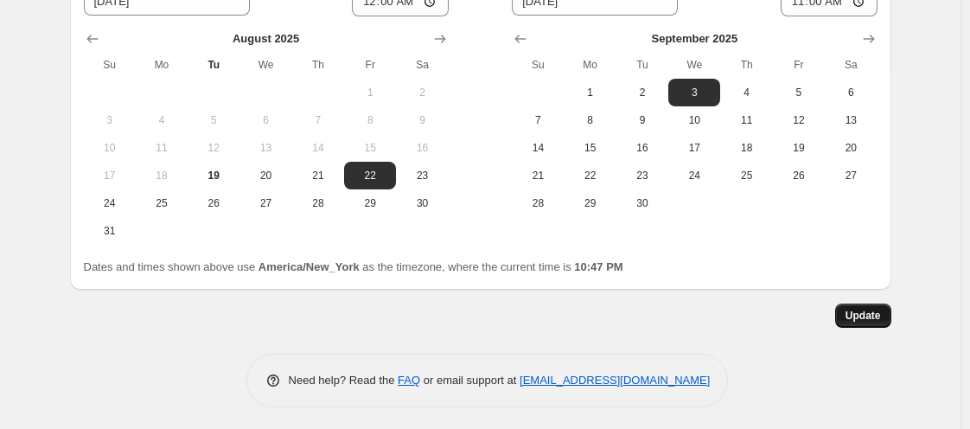
click at [860, 310] on span "Update" at bounding box center [863, 316] width 35 height 14
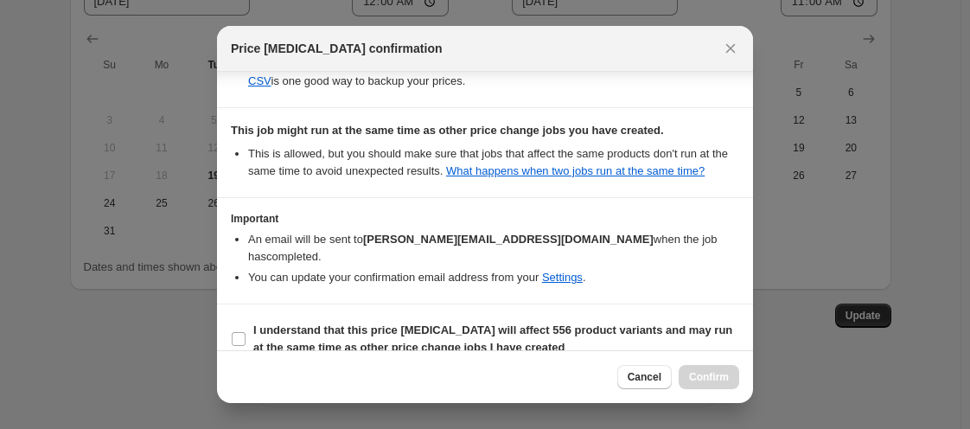
scroll to position [479, 0]
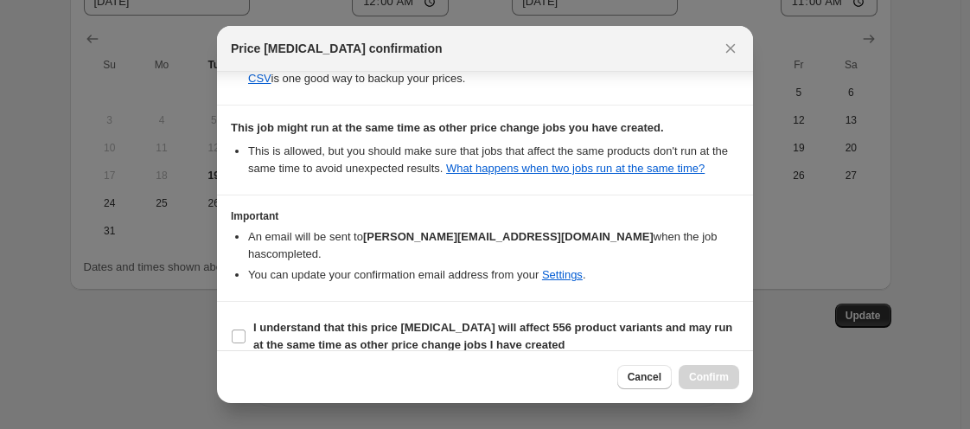
click at [804, 334] on div at bounding box center [485, 214] width 970 height 429
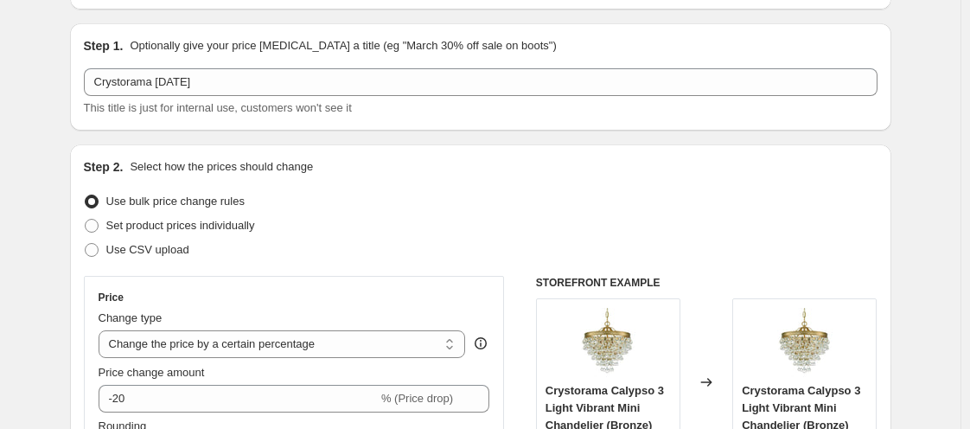
scroll to position [0, 0]
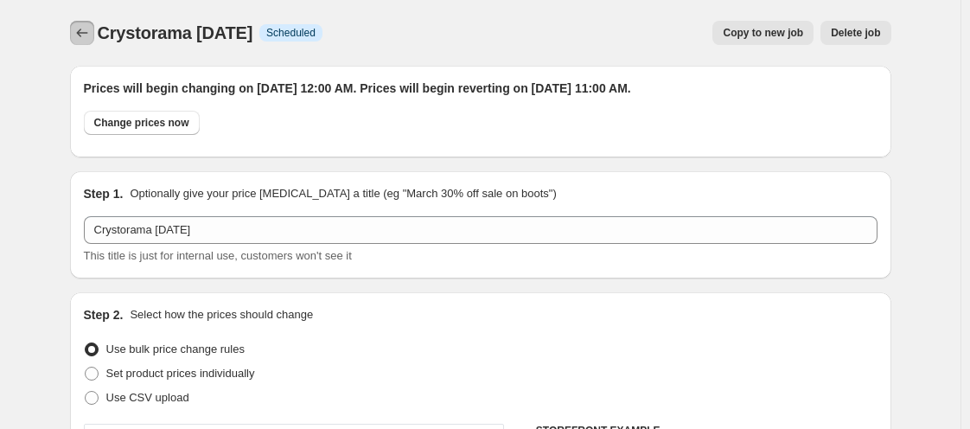
click at [91, 37] on icon "Price change jobs" at bounding box center [81, 32] width 17 height 17
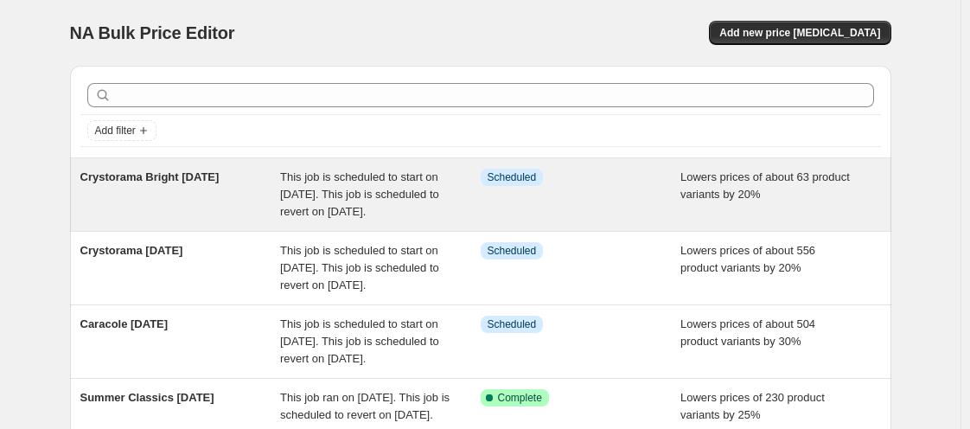
click at [181, 172] on span "Crystorama Bright [DATE]" at bounding box center [149, 176] width 139 height 13
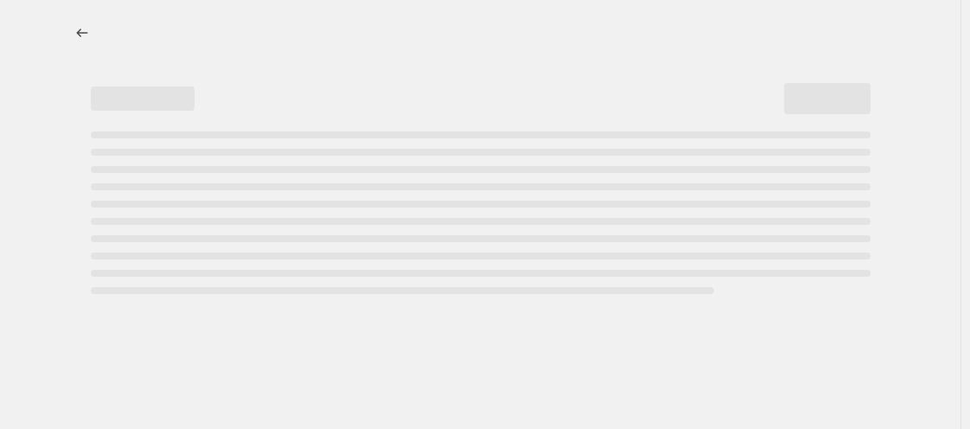
select select "percentage"
select select "vendor"
select select "tag"
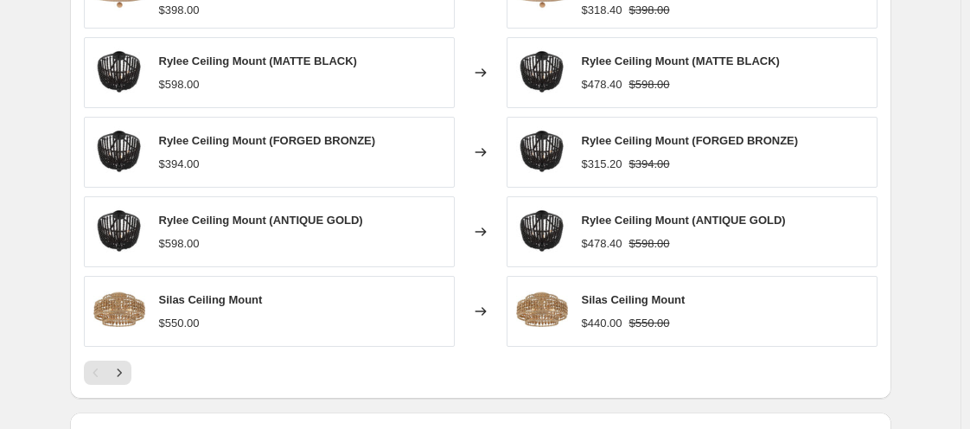
scroll to position [1877, 0]
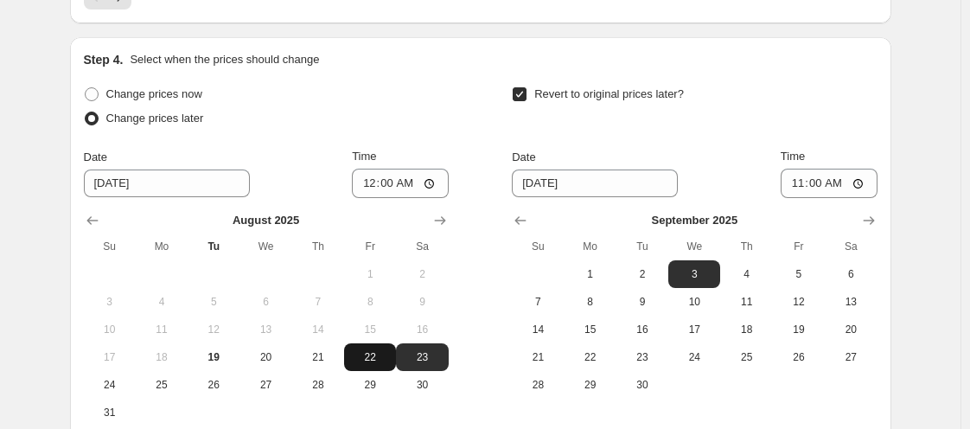
click at [374, 350] on span "22" at bounding box center [370, 357] width 38 height 14
type input "[DATE]"
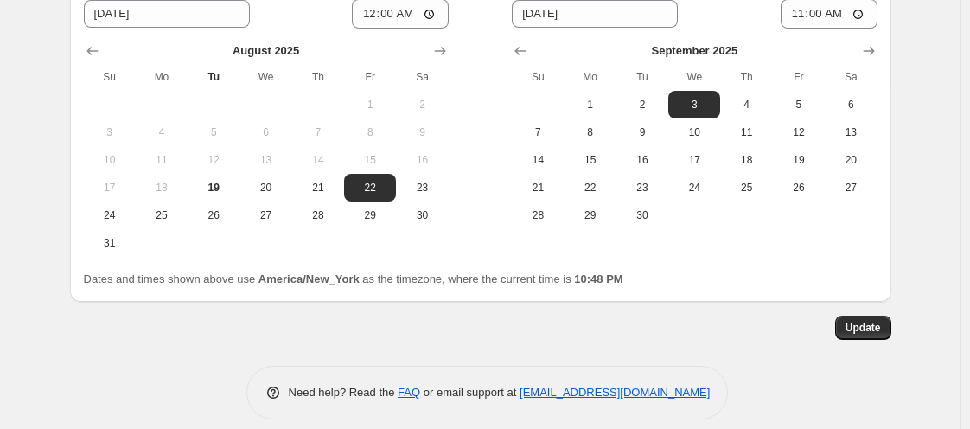
scroll to position [2054, 0]
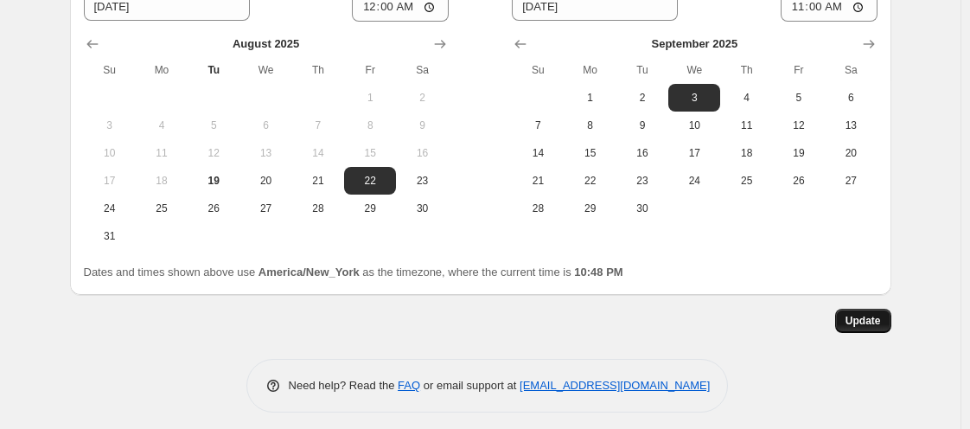
click at [878, 314] on span "Update" at bounding box center [863, 321] width 35 height 14
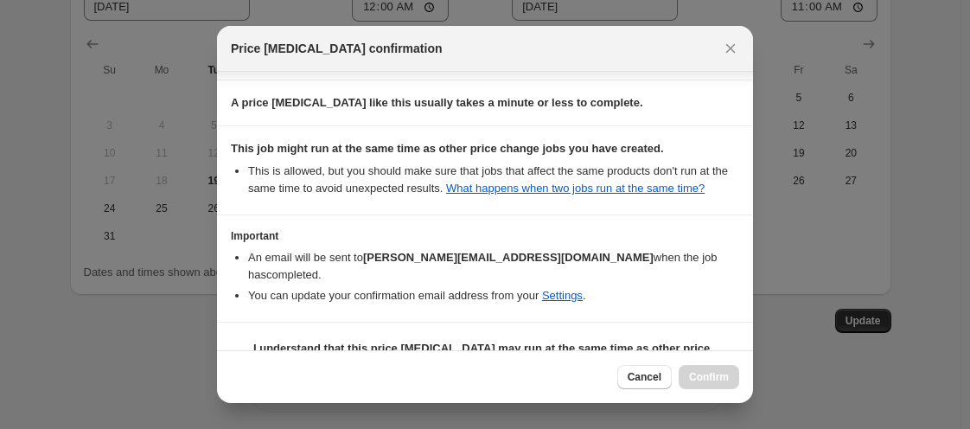
scroll to position [384, 0]
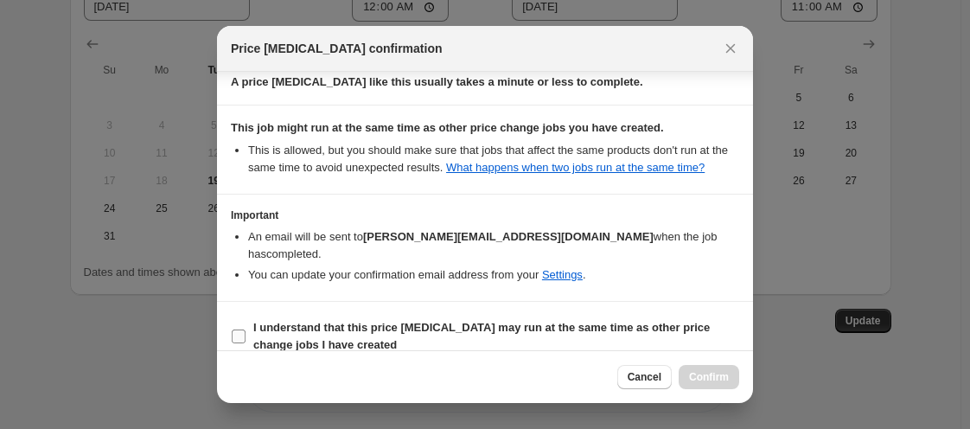
click at [234, 329] on input "I understand that this price [MEDICAL_DATA] may run at the same time as other p…" at bounding box center [239, 336] width 14 height 14
checkbox input "true"
click at [693, 370] on button "Confirm" at bounding box center [709, 377] width 61 height 24
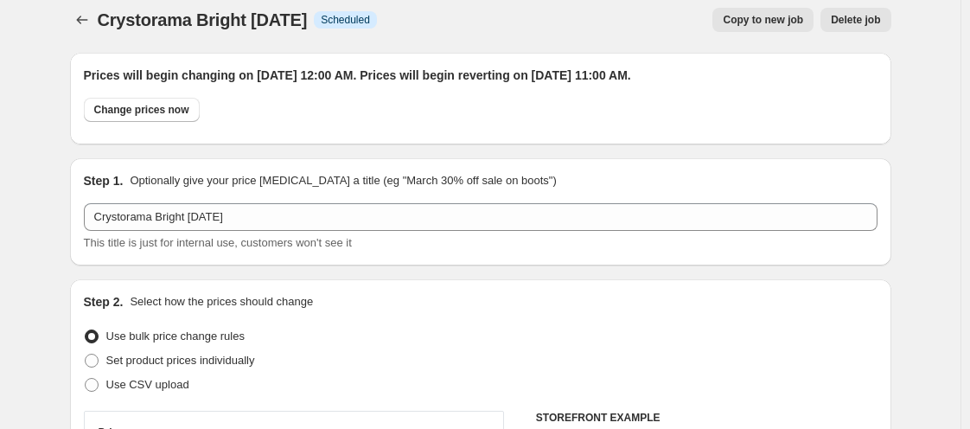
scroll to position [0, 0]
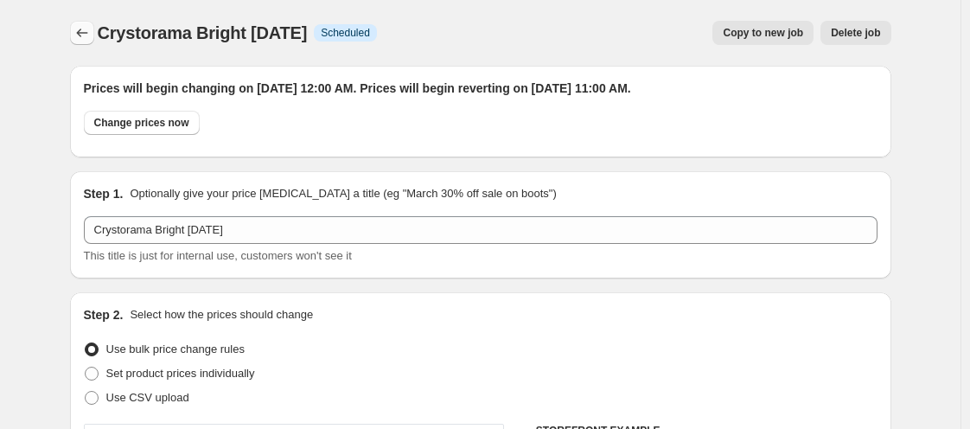
click at [86, 22] on button "Price change jobs" at bounding box center [82, 33] width 24 height 24
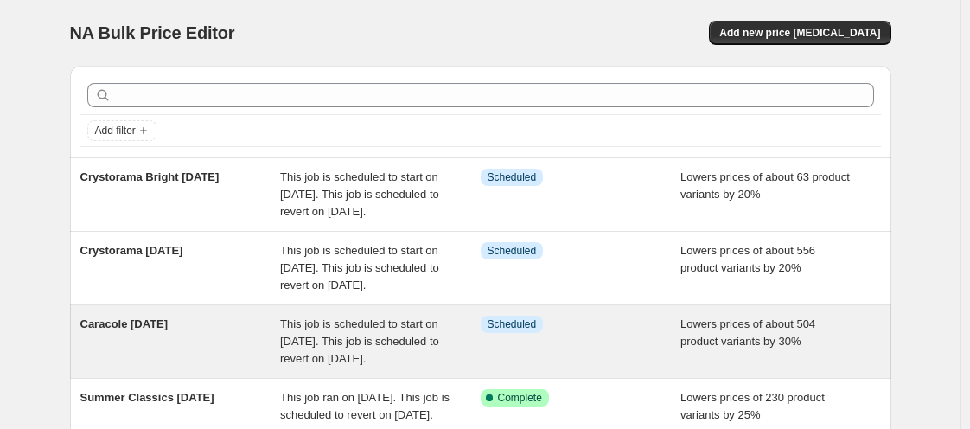
click at [192, 348] on div "Caracole [DATE] This job is scheduled to start on [DATE]. This job is scheduled…" at bounding box center [480, 341] width 821 height 73
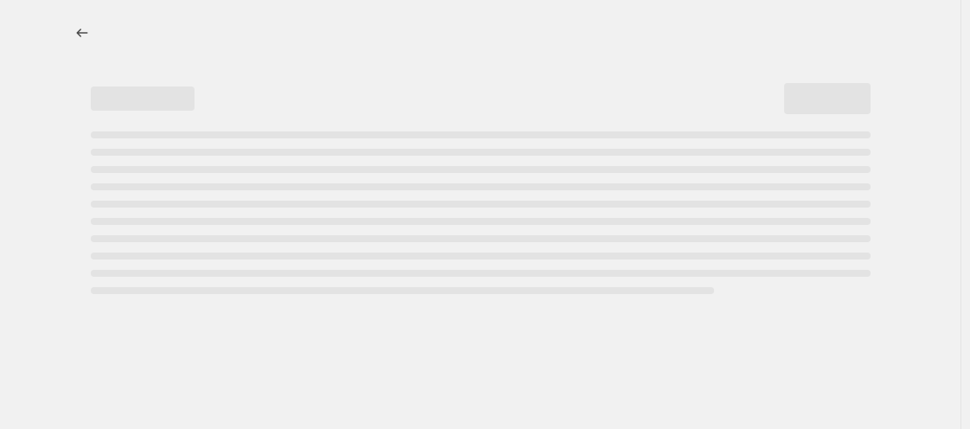
select select "percentage"
select select "vendor"
select select "tag"
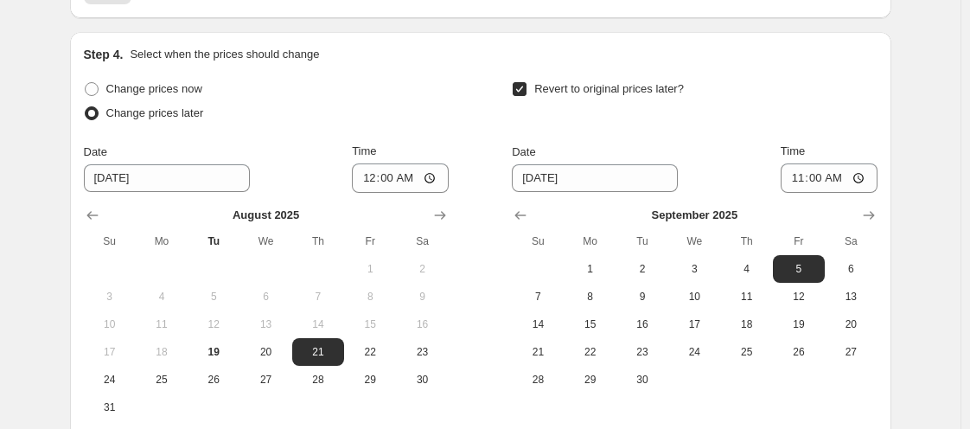
scroll to position [1502, 0]
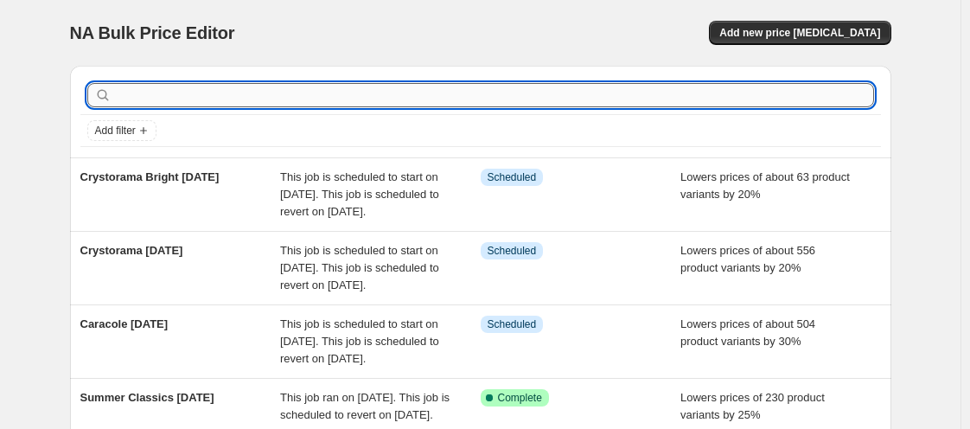
click at [206, 93] on input "text" at bounding box center [494, 95] width 759 height 24
type input "pom pom"
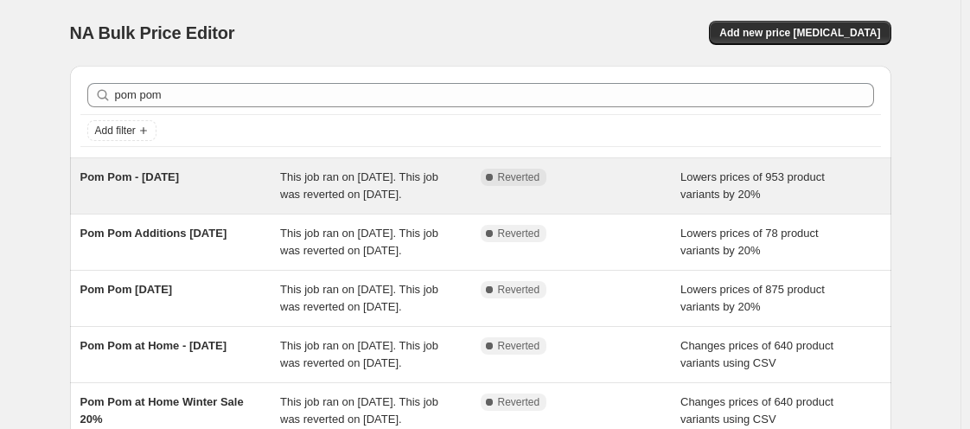
click at [191, 191] on div "Pom Pom - [DATE]" at bounding box center [180, 186] width 201 height 35
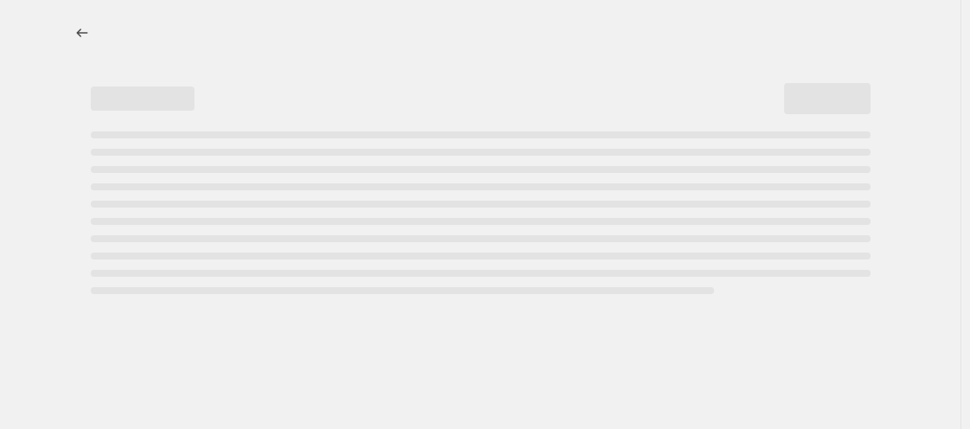
select select "percentage"
select select "vendor"
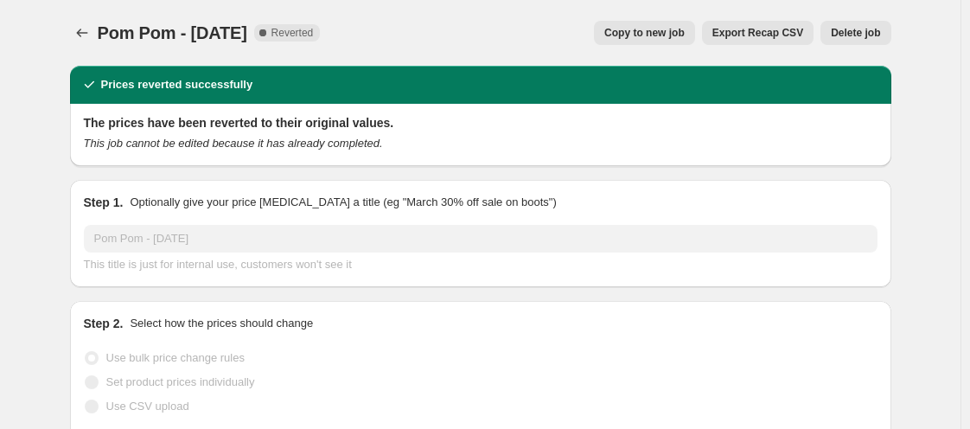
click at [659, 37] on span "Copy to new job" at bounding box center [644, 33] width 80 height 14
select select "percentage"
select select "vendor"
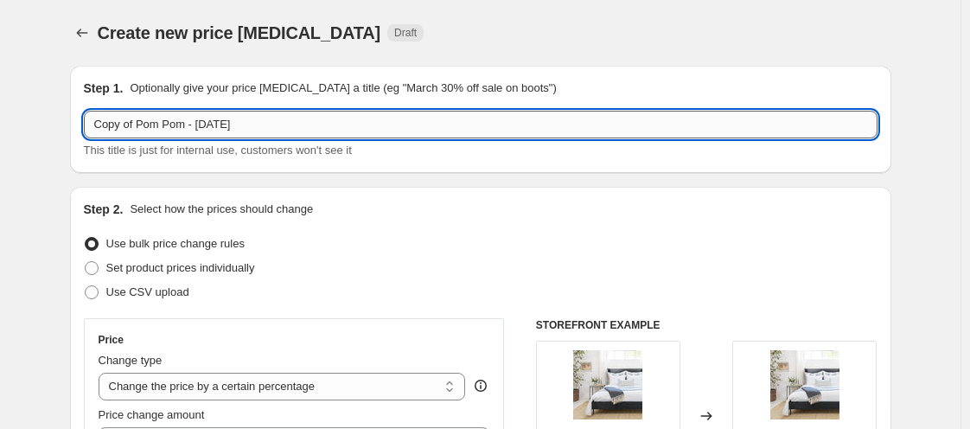
click at [136, 121] on input "Copy of Pom Pom - [DATE]" at bounding box center [481, 125] width 794 height 28
type input "Pom Pom [DATE]"
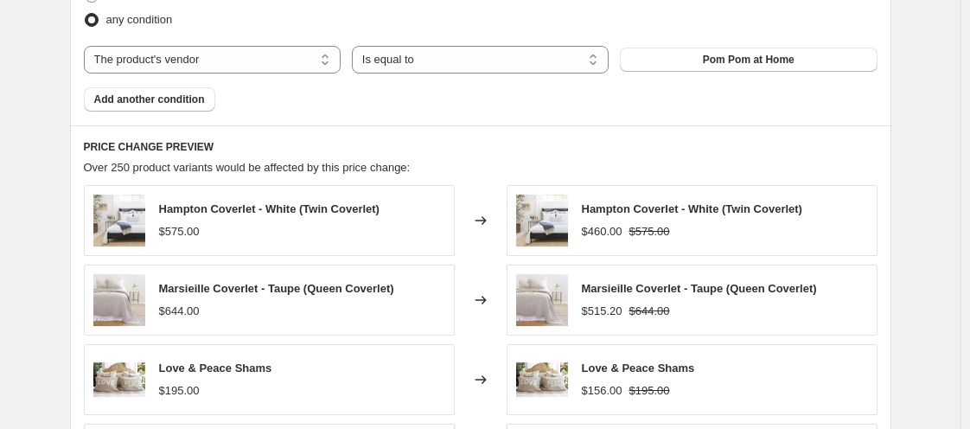
scroll to position [1502, 0]
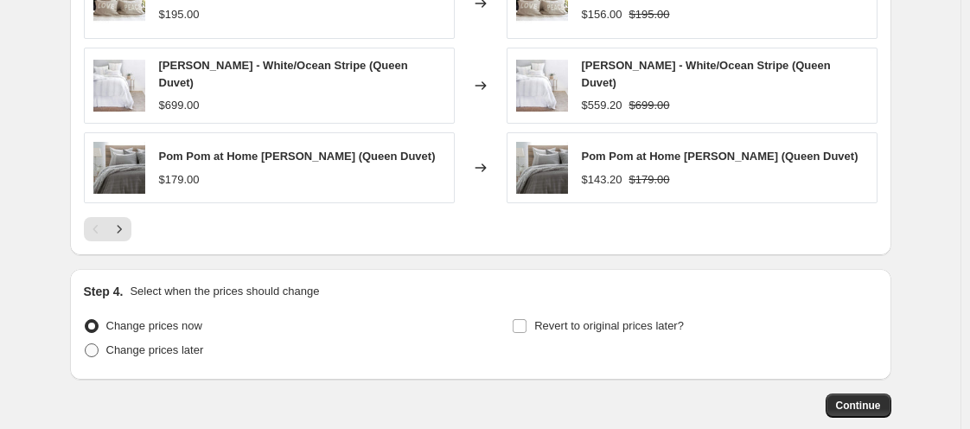
click at [192, 343] on span "Change prices later" at bounding box center [155, 349] width 98 height 13
click at [86, 343] on input "Change prices later" at bounding box center [85, 343] width 1 height 1
radio input "true"
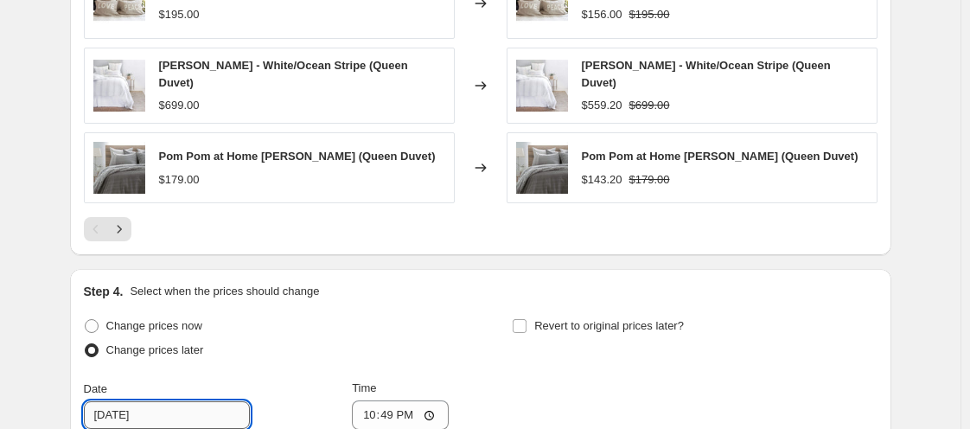
click at [178, 413] on input "[DATE]" at bounding box center [167, 415] width 166 height 28
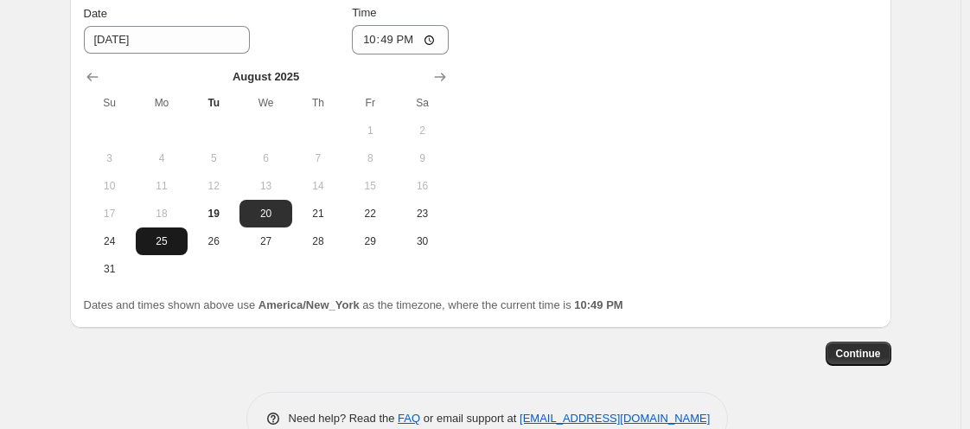
click at [160, 234] on span "25" at bounding box center [162, 241] width 38 height 14
type input "[DATE]"
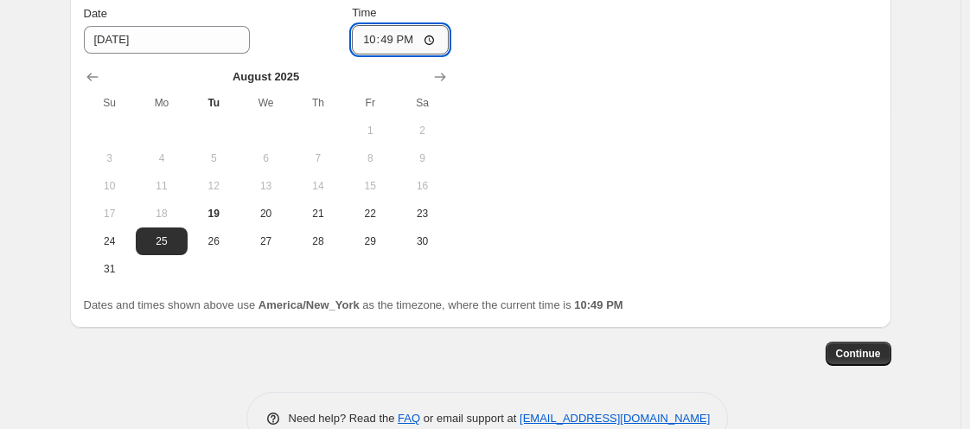
click at [371, 40] on input "22:49" at bounding box center [400, 39] width 97 height 29
type input "00:00"
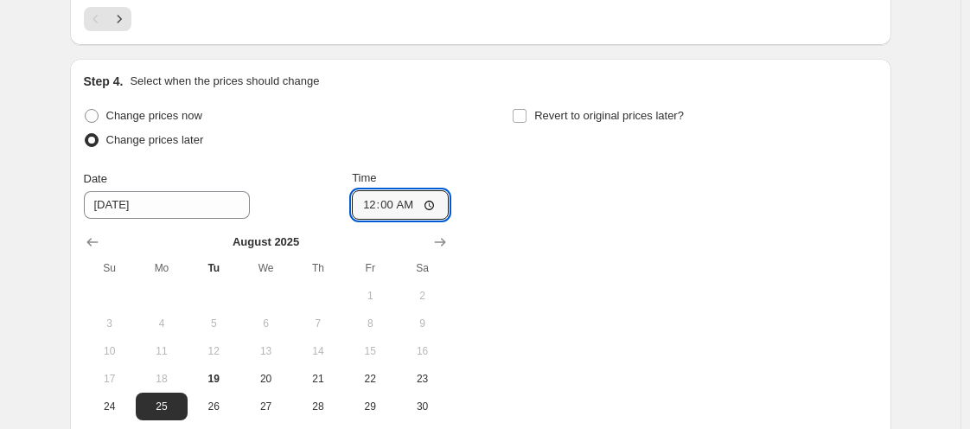
scroll to position [1704, 0]
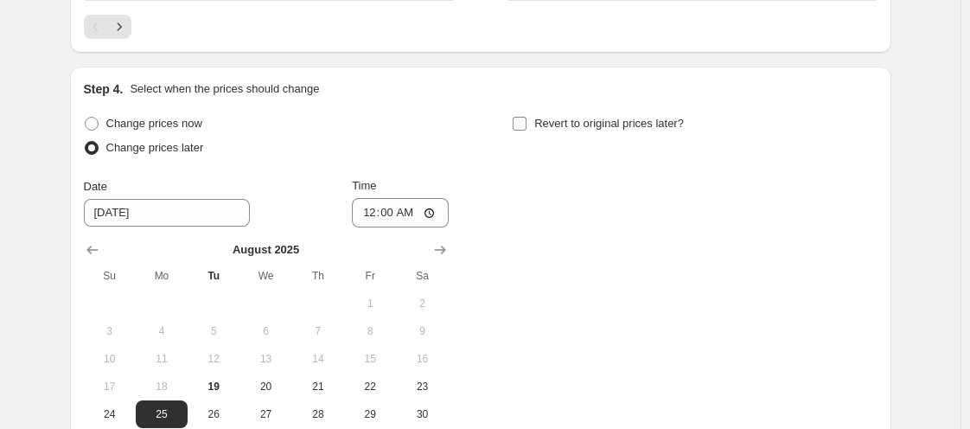
click at [642, 117] on span "Revert to original prices later?" at bounding box center [609, 123] width 150 height 13
click at [527, 117] on input "Revert to original prices later?" at bounding box center [520, 124] width 14 height 14
checkbox input "true"
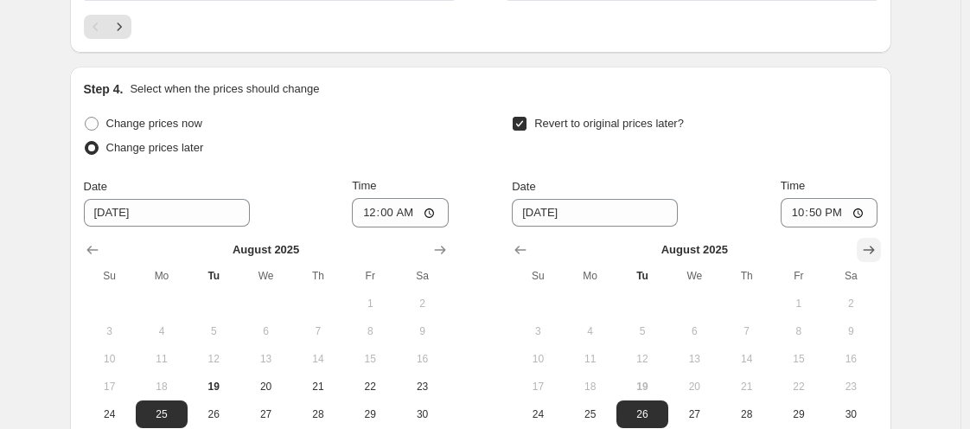
click at [878, 245] on icon "Show next month, September 2025" at bounding box center [868, 249] width 17 height 17
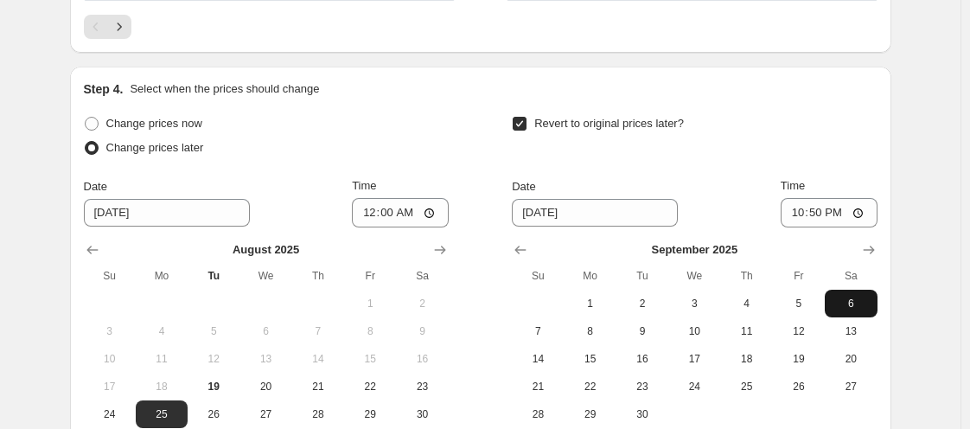
click at [852, 297] on span "6" at bounding box center [851, 304] width 38 height 14
type input "[DATE]"
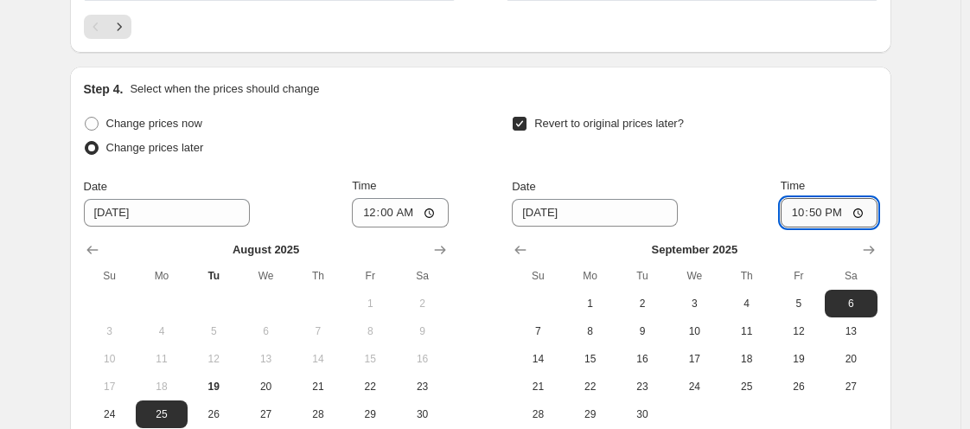
click at [801, 208] on input "22:50" at bounding box center [829, 212] width 97 height 29
type input "11:00"
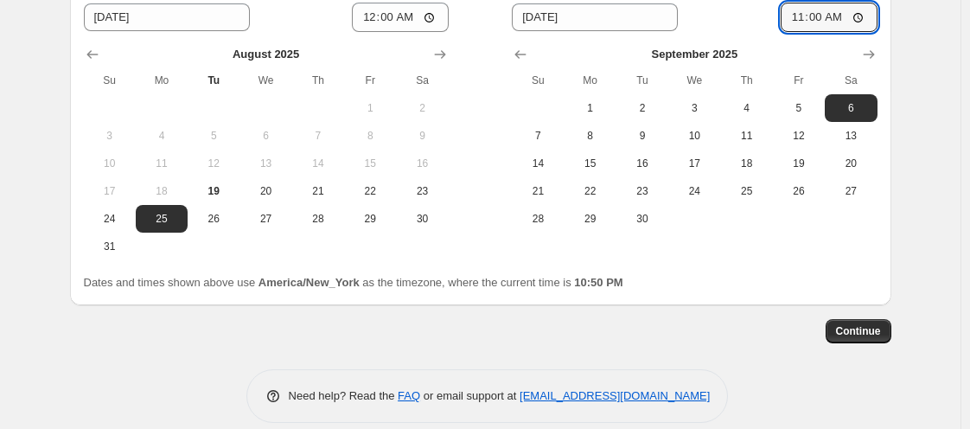
scroll to position [1911, 0]
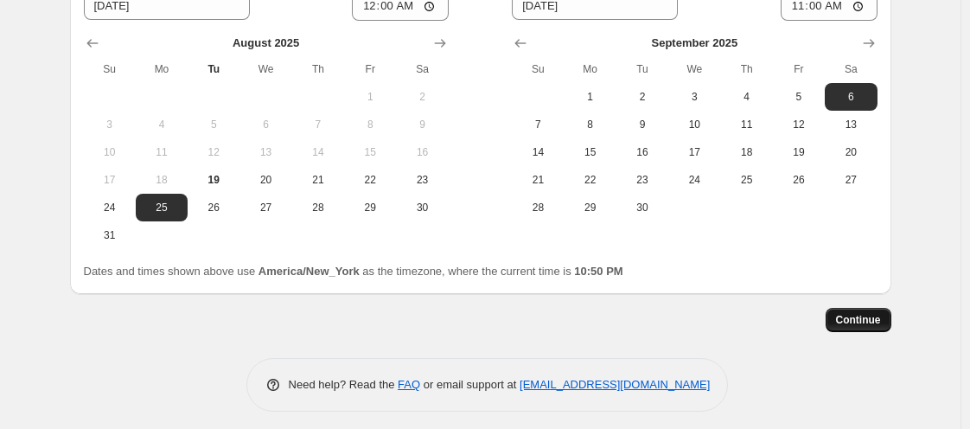
click at [872, 316] on span "Continue" at bounding box center [858, 320] width 45 height 14
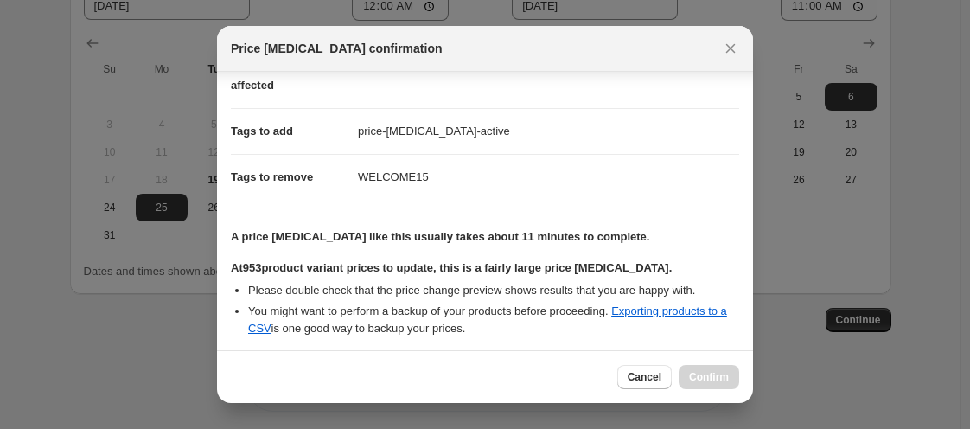
scroll to position [373, 0]
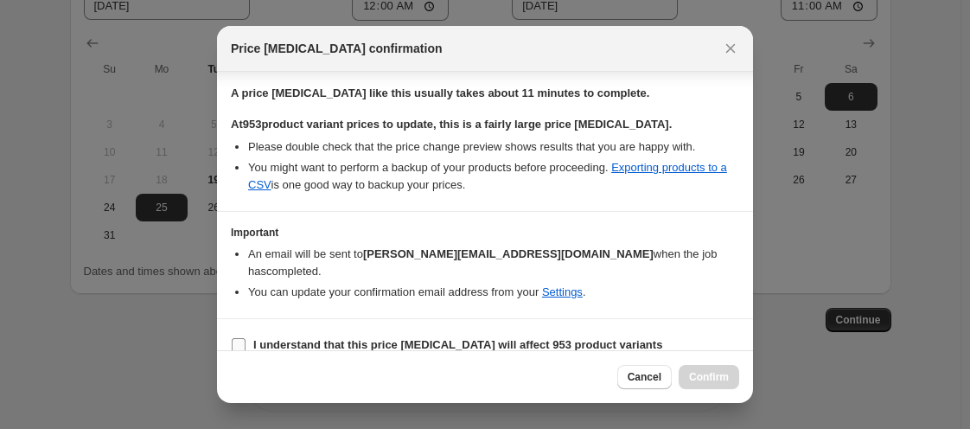
click at [233, 338] on input "I understand that this price [MEDICAL_DATA] will affect 953 product variants" at bounding box center [239, 345] width 14 height 14
checkbox input "true"
click at [713, 380] on span "Confirm" at bounding box center [709, 377] width 40 height 14
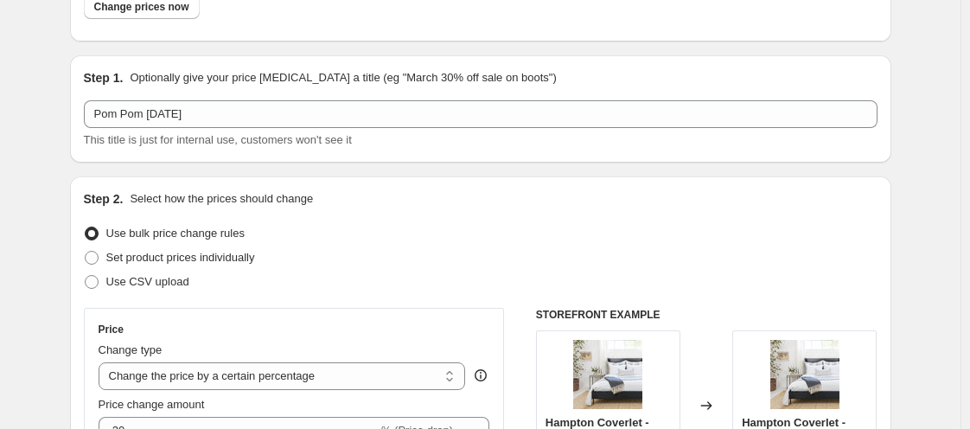
scroll to position [33, 0]
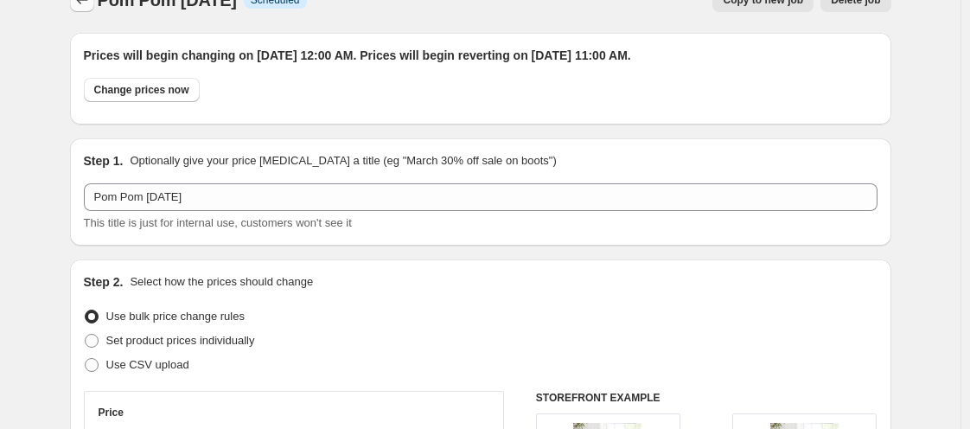
click at [94, 3] on button "Price change jobs" at bounding box center [82, 0] width 24 height 24
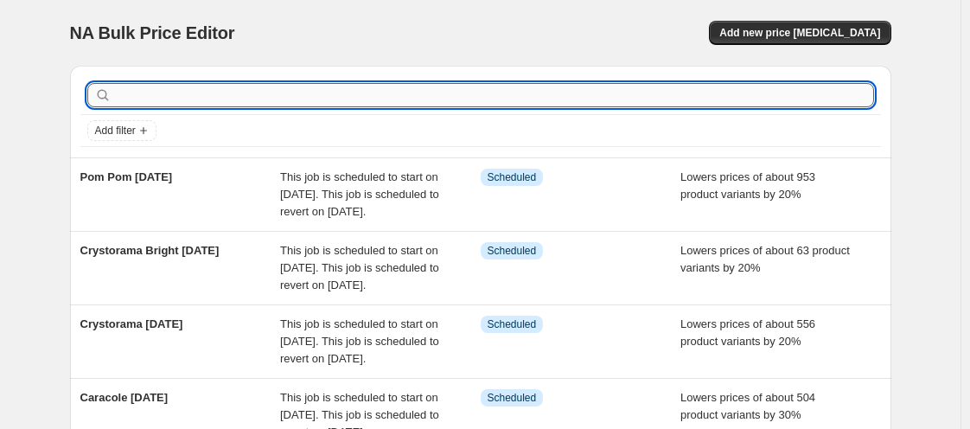
click at [168, 88] on input "text" at bounding box center [494, 95] width 759 height 24
type input "[PERSON_NAME]"
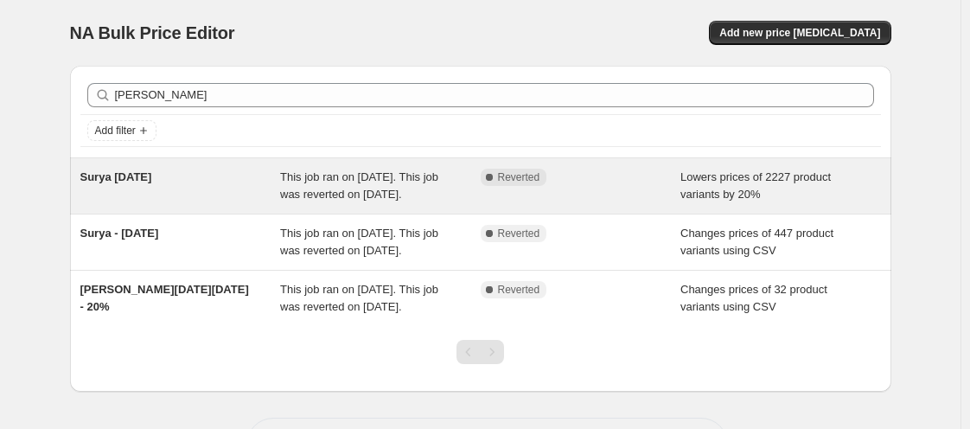
click at [137, 199] on div "Surya [DATE]" at bounding box center [180, 186] width 201 height 35
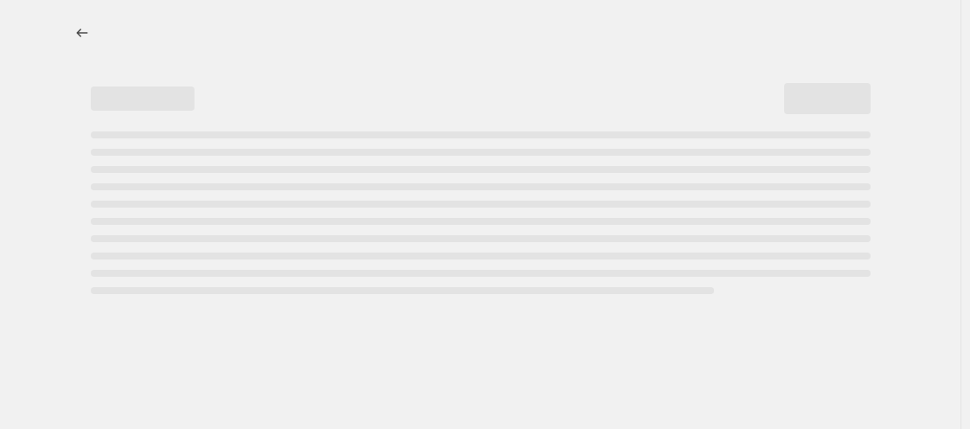
select select "percentage"
select select "vendor"
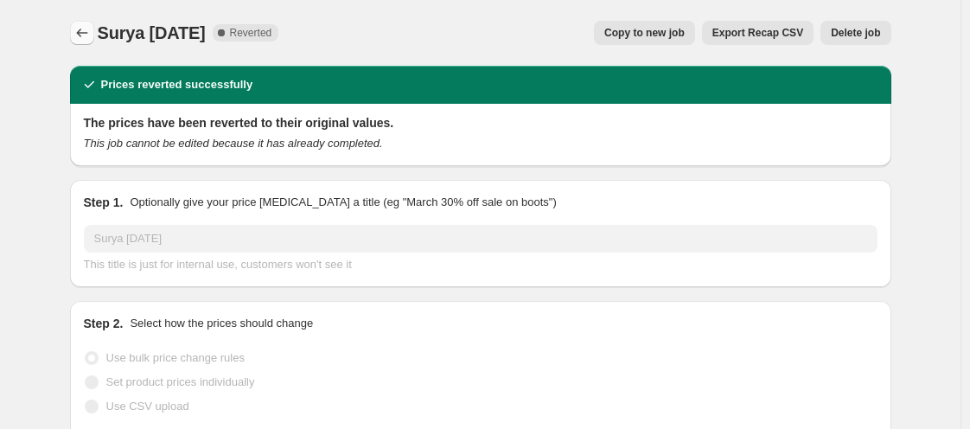
click at [82, 28] on icon "Price change jobs" at bounding box center [81, 32] width 17 height 17
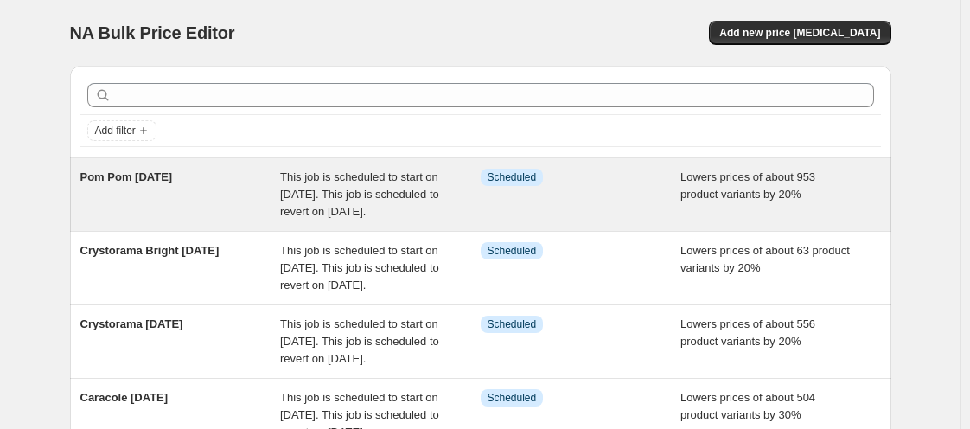
click at [362, 195] on span "This job is scheduled to start on [DATE]. This job is scheduled to revert on [D…" at bounding box center [359, 194] width 159 height 48
select select "percentage"
select select "vendor"
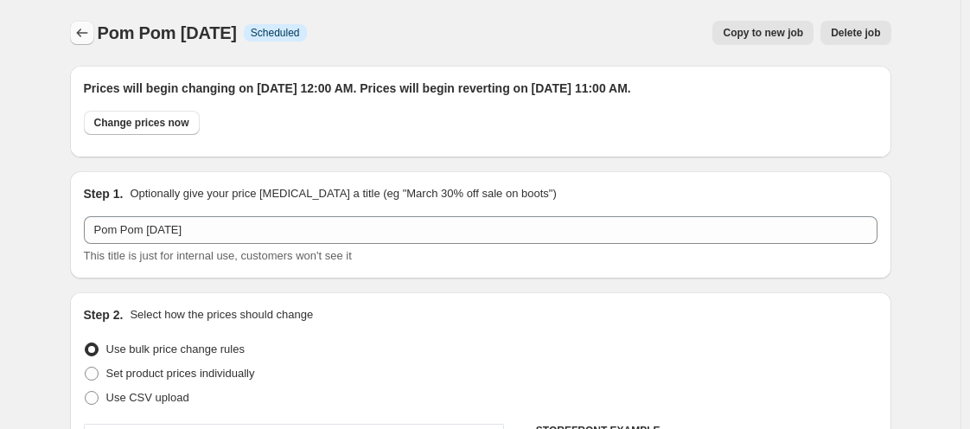
click at [86, 24] on icon "Price change jobs" at bounding box center [81, 32] width 17 height 17
